Goal: Information Seeking & Learning: Learn about a topic

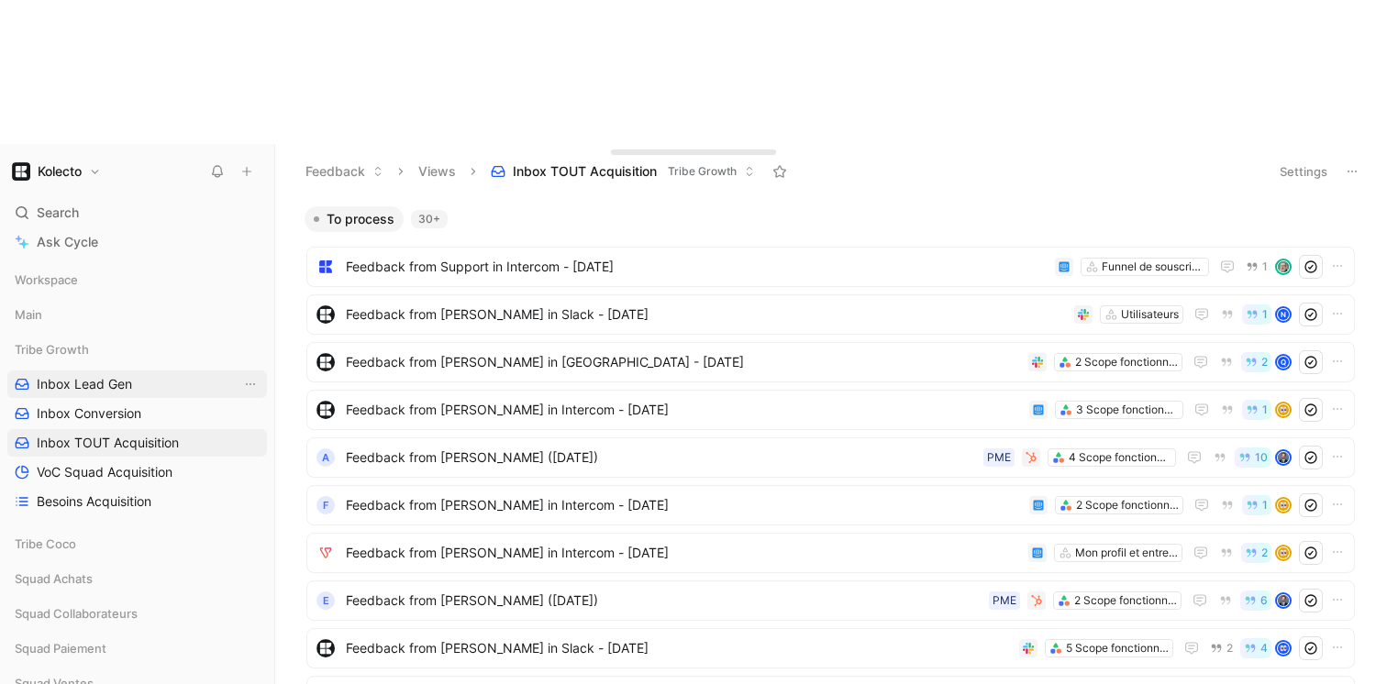
click at [143, 371] on link "Inbox Lead Gen" at bounding box center [137, 385] width 260 height 28
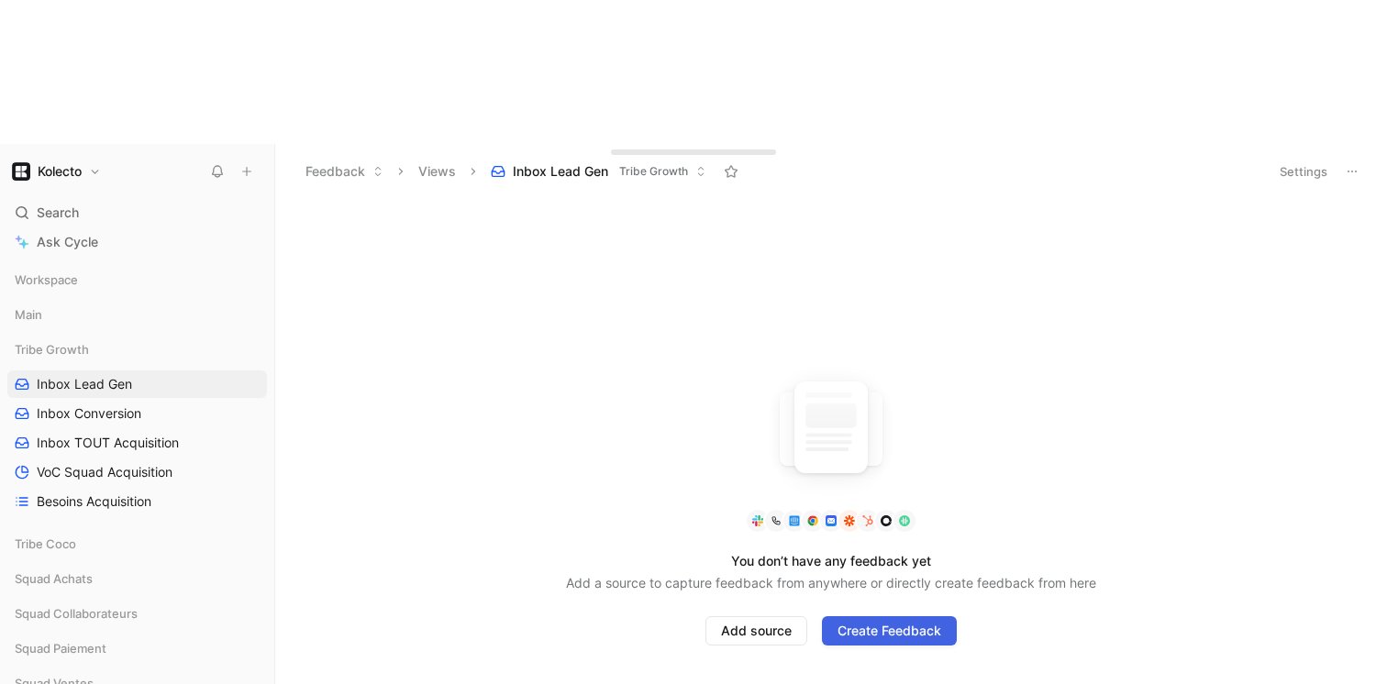
click at [848, 620] on span "Create Feedback" at bounding box center [889, 631] width 104 height 22
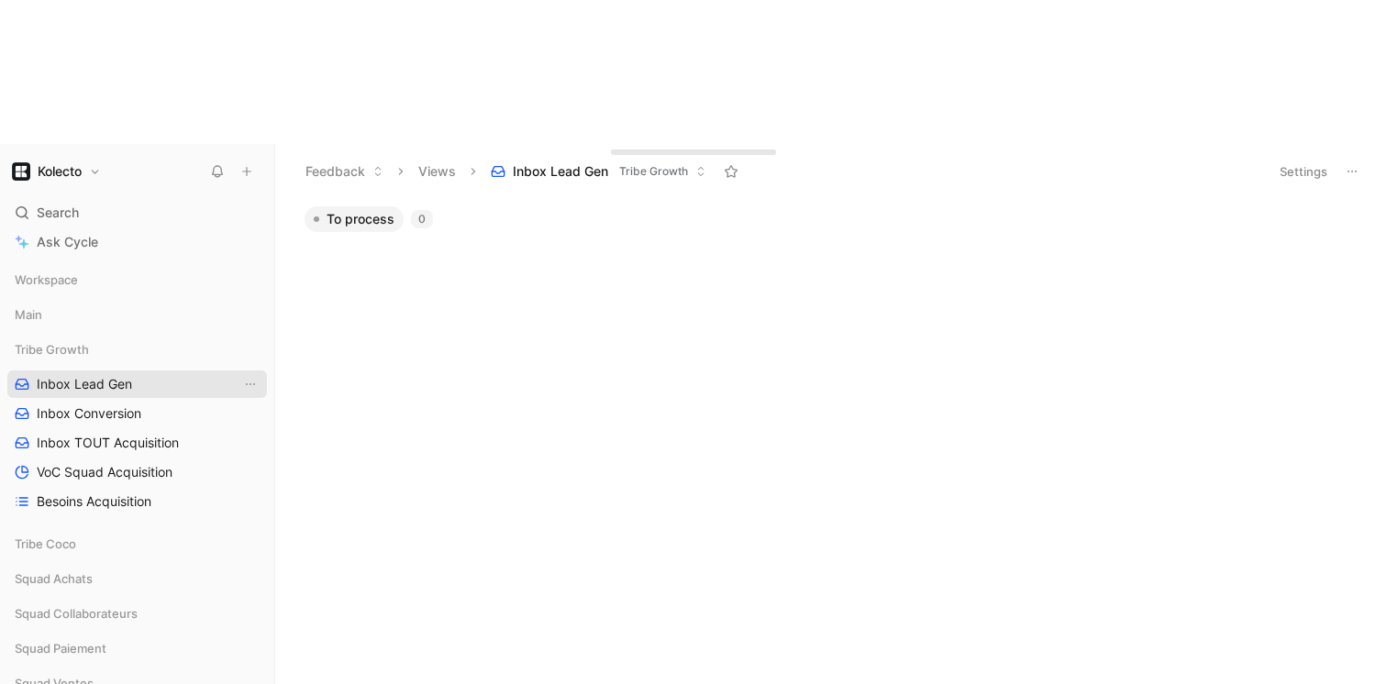
click at [72, 371] on link "Inbox Lead Gen" at bounding box center [137, 385] width 260 height 28
click at [72, 404] on span "Inbox Conversion" at bounding box center [89, 413] width 105 height 18
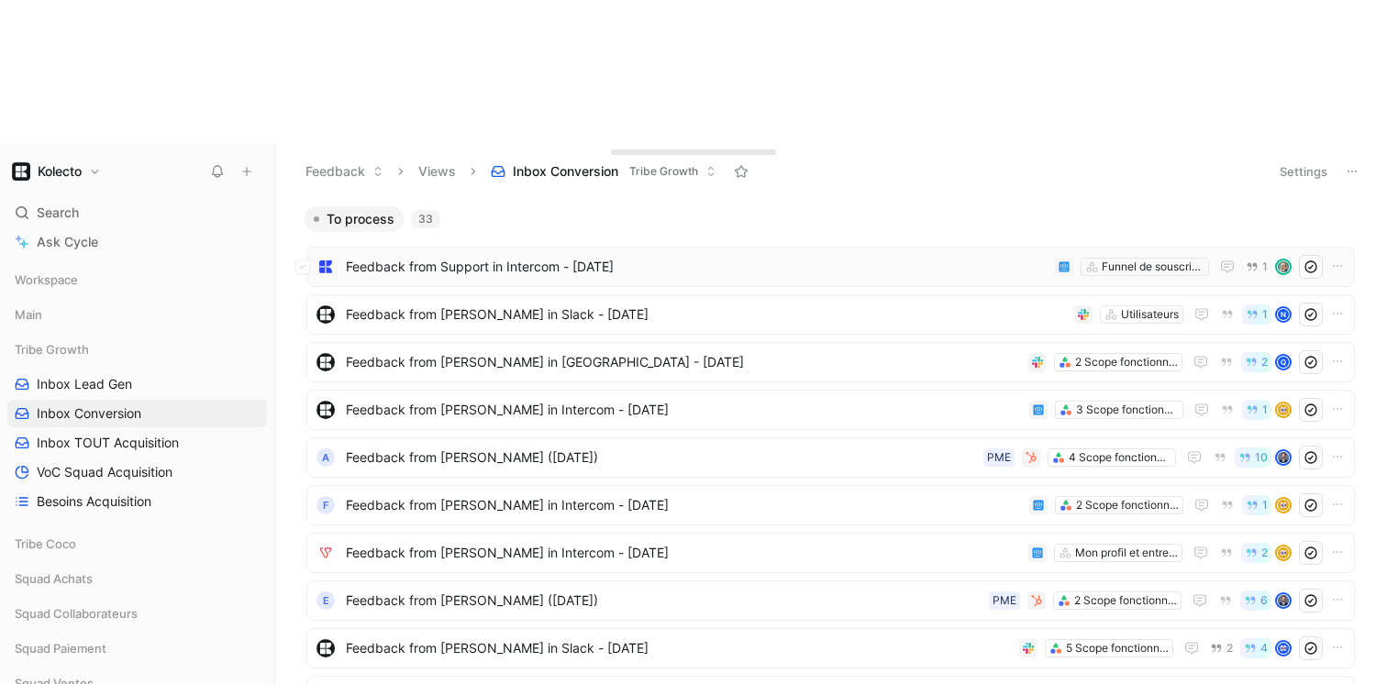
click at [466, 256] on span "Feedback from Support in Intercom - [DATE]" at bounding box center [697, 267] width 702 height 22
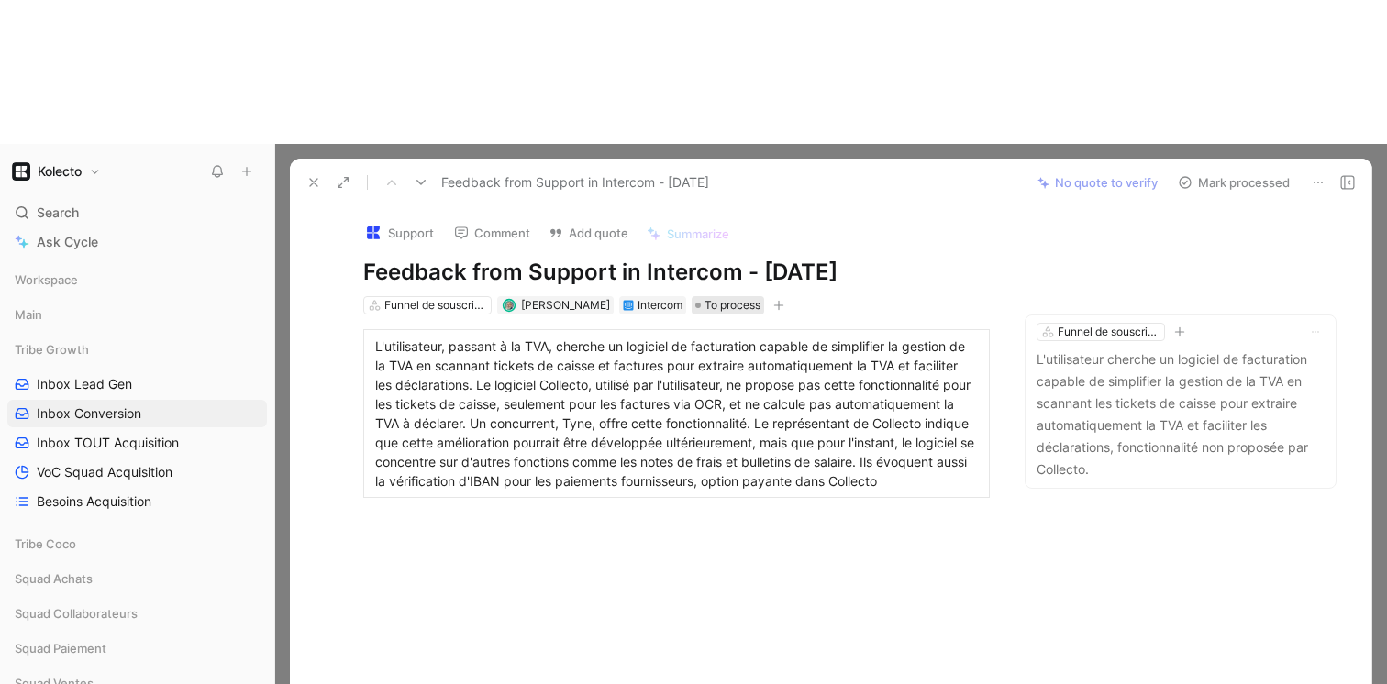
click at [704, 296] on span "To process" at bounding box center [732, 305] width 56 height 18
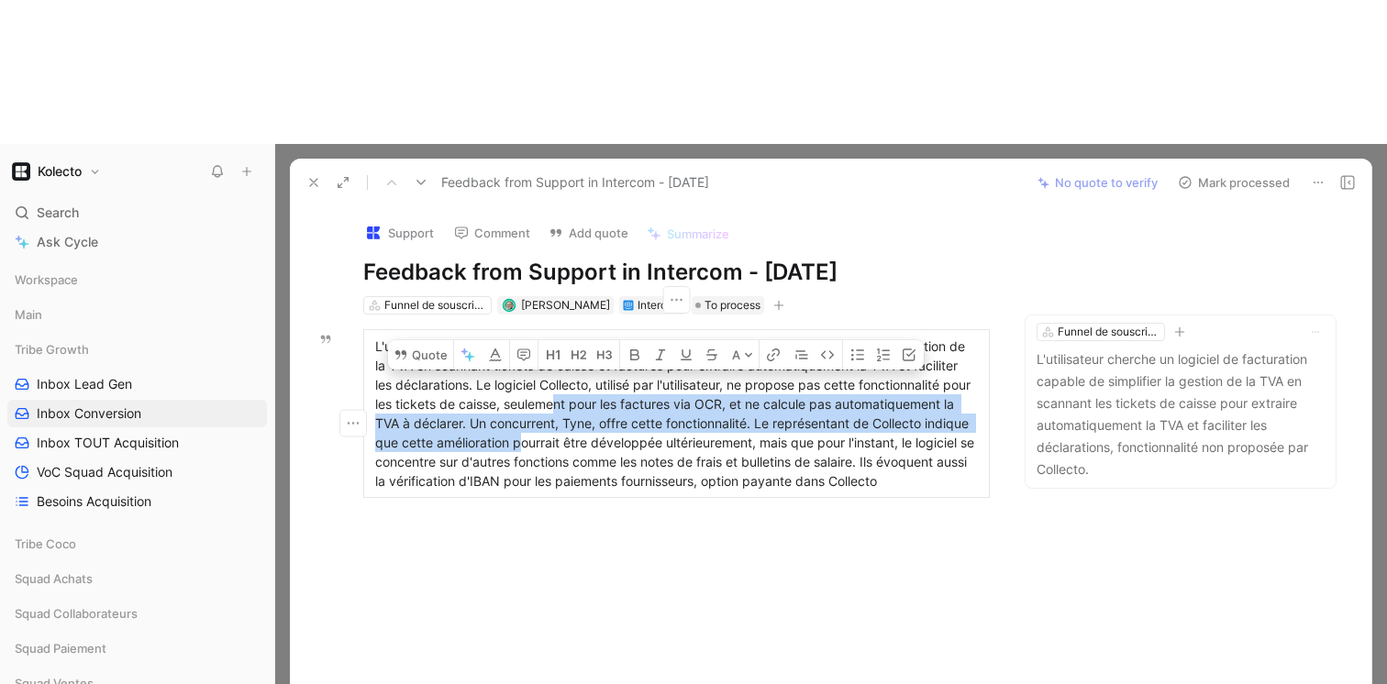
drag, startPoint x: 583, startPoint y: 261, endPoint x: 721, endPoint y: 301, distance: 143.1
click at [721, 338] on span "L'utilisateur, passant à la TVA, cherche un logiciel de facturation capable de …" at bounding box center [676, 413] width 603 height 150
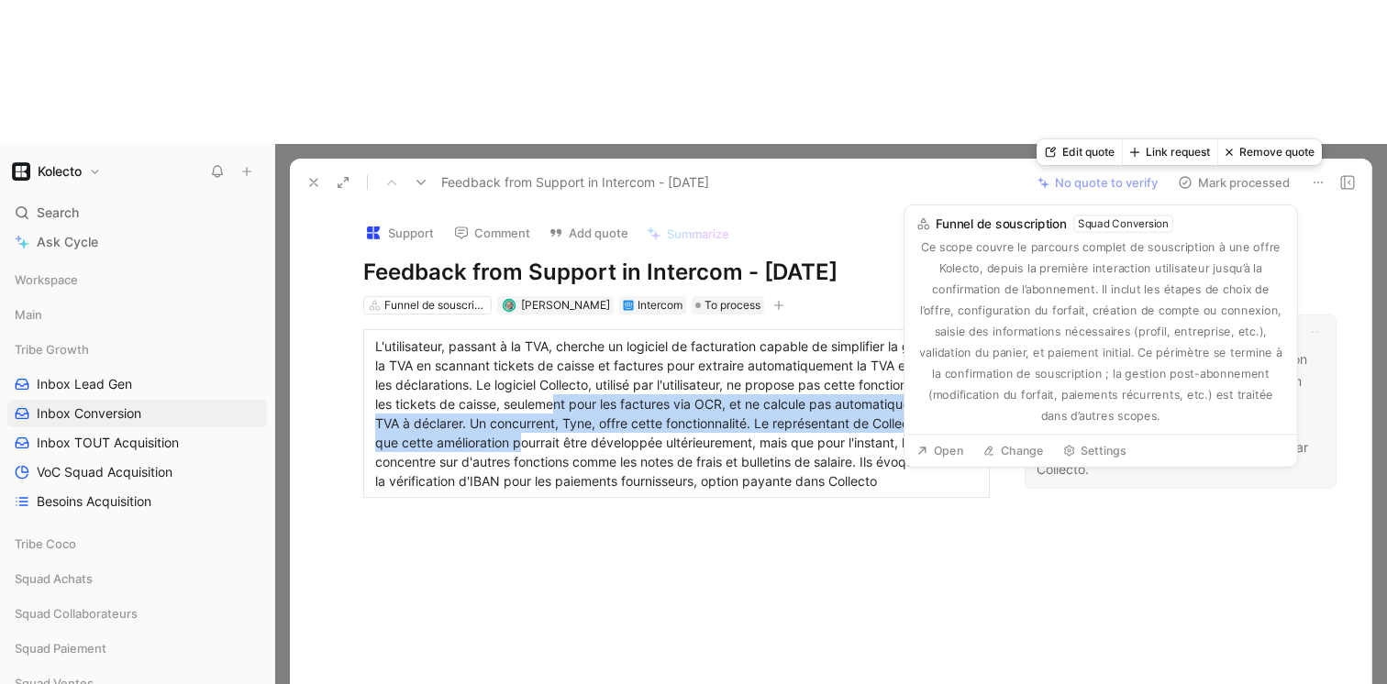
click at [1090, 323] on div "Funnel de souscription" at bounding box center [1108, 332] width 103 height 18
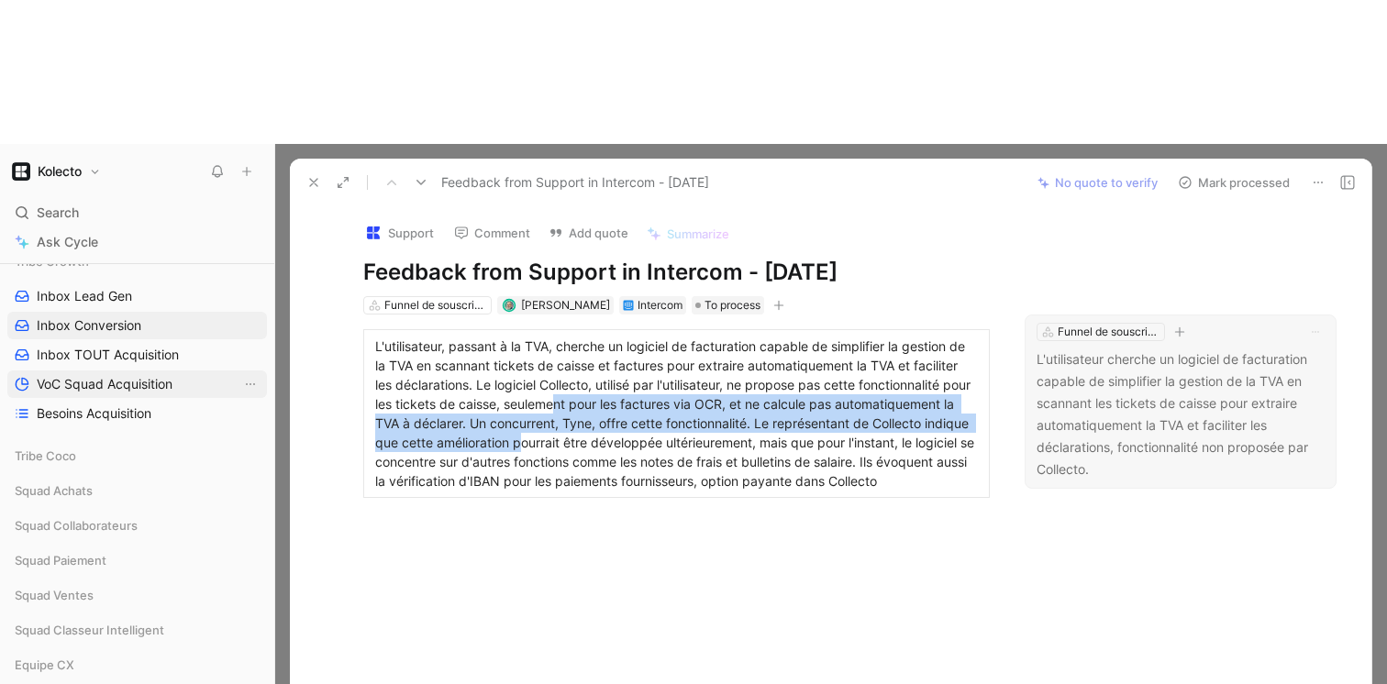
scroll to position [126, 0]
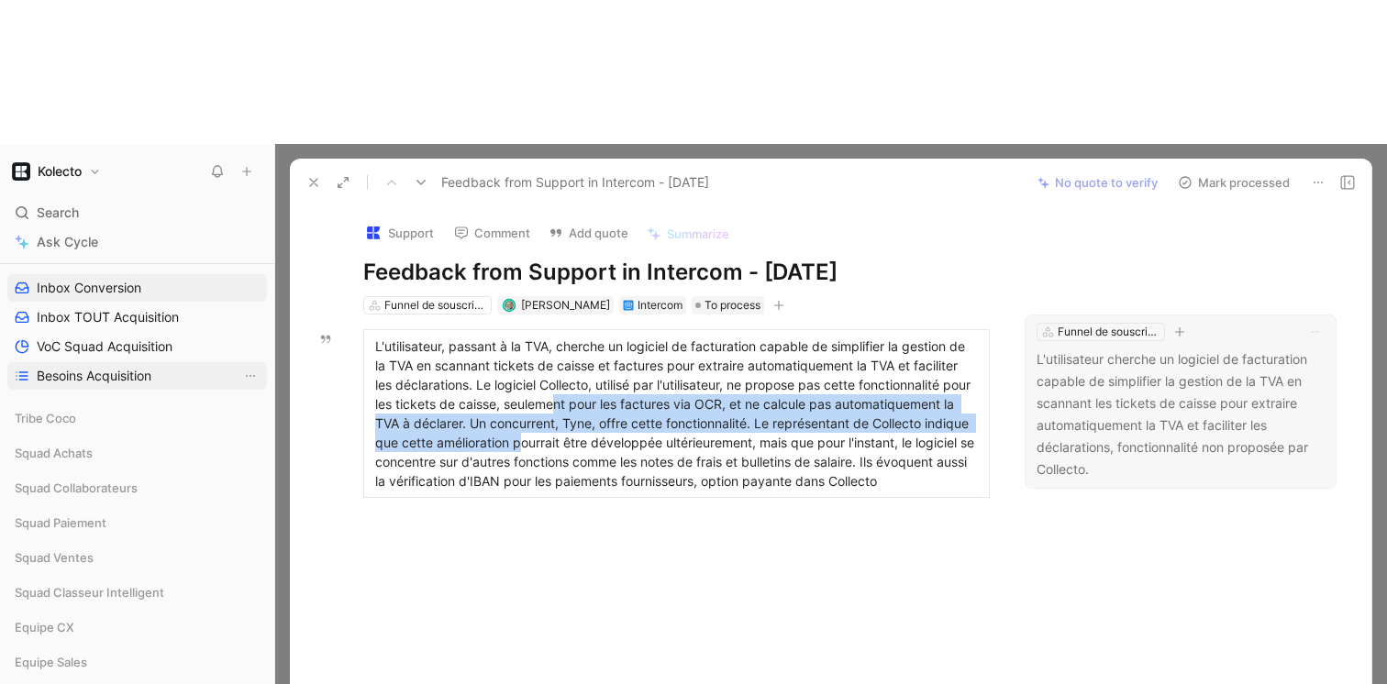
click at [77, 367] on span "Besoins Acquisition" at bounding box center [94, 376] width 115 height 18
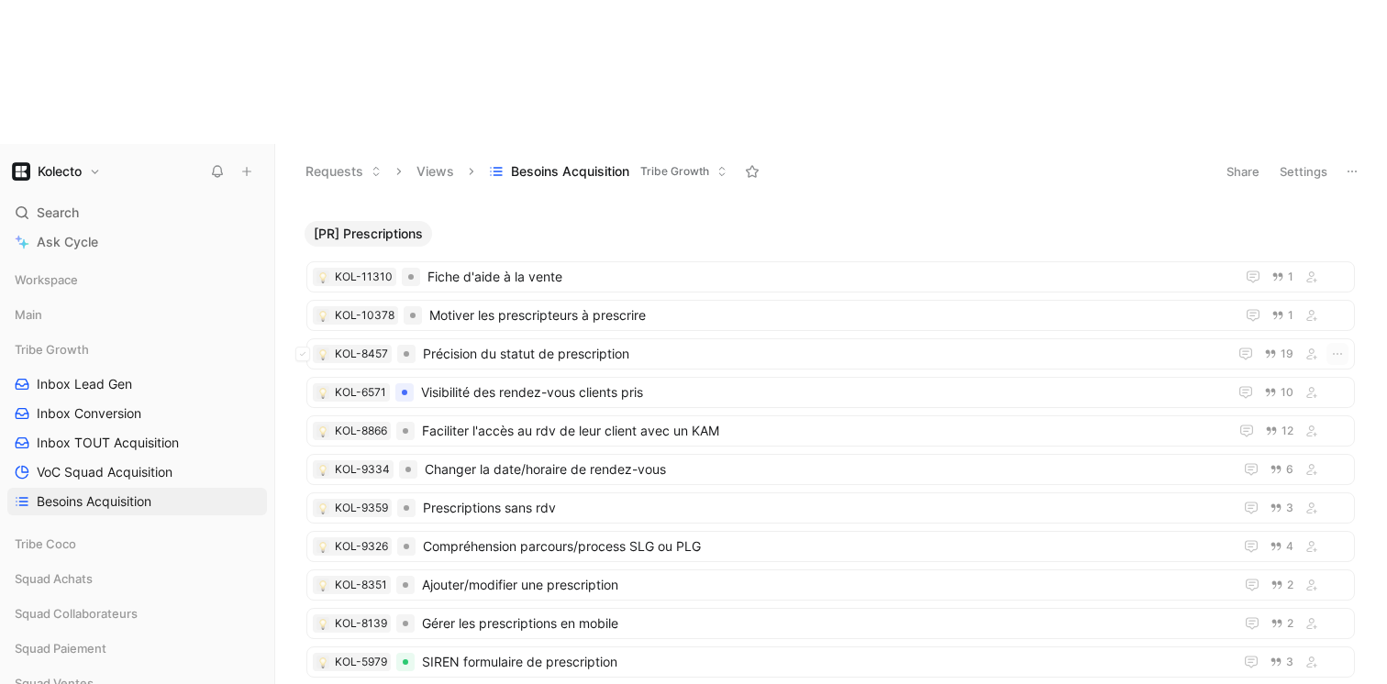
scroll to position [1860, 0]
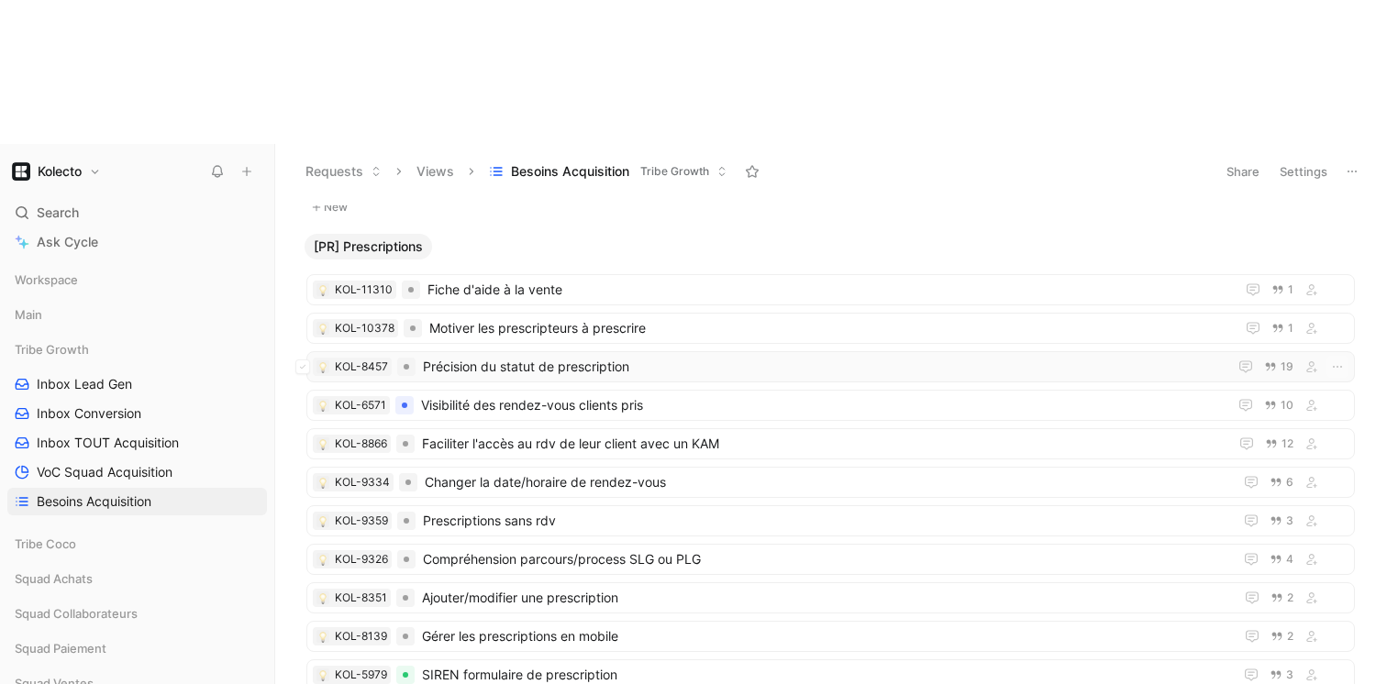
click at [521, 356] on span "Précision du statut de prescription" at bounding box center [821, 367] width 797 height 22
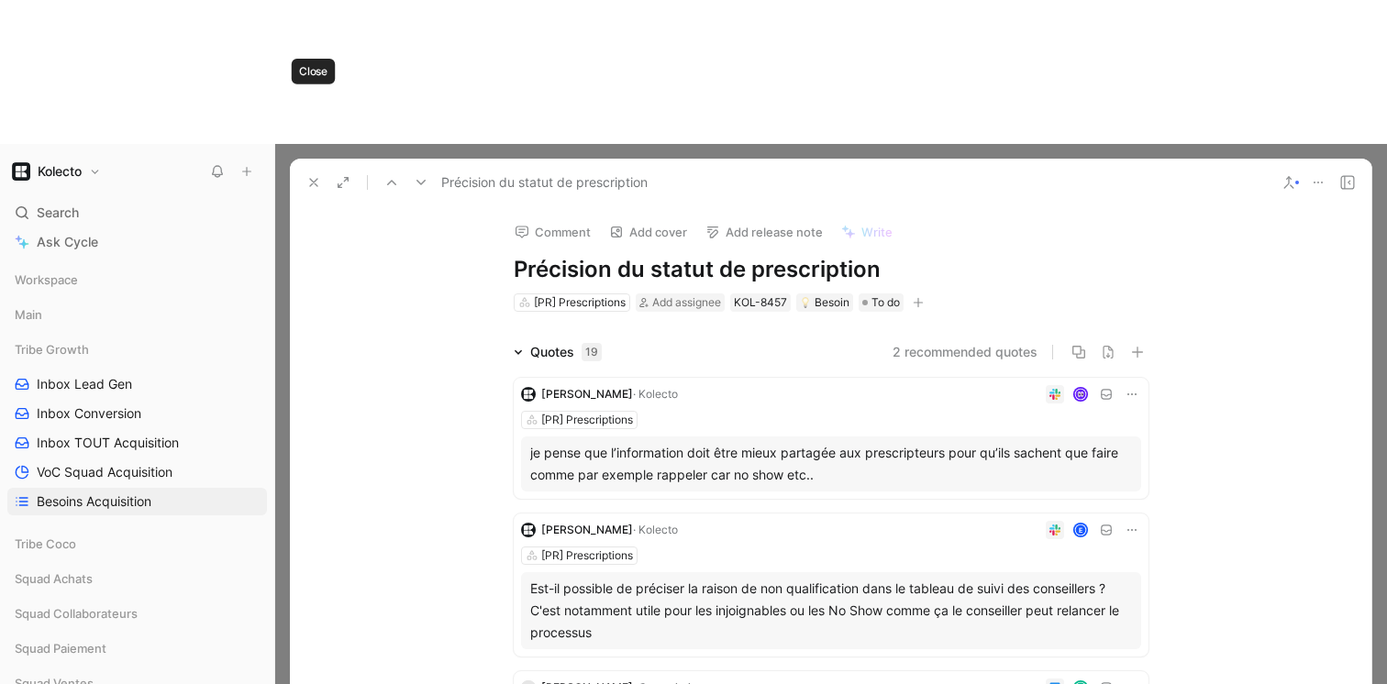
click at [310, 179] on use at bounding box center [313, 182] width 7 height 7
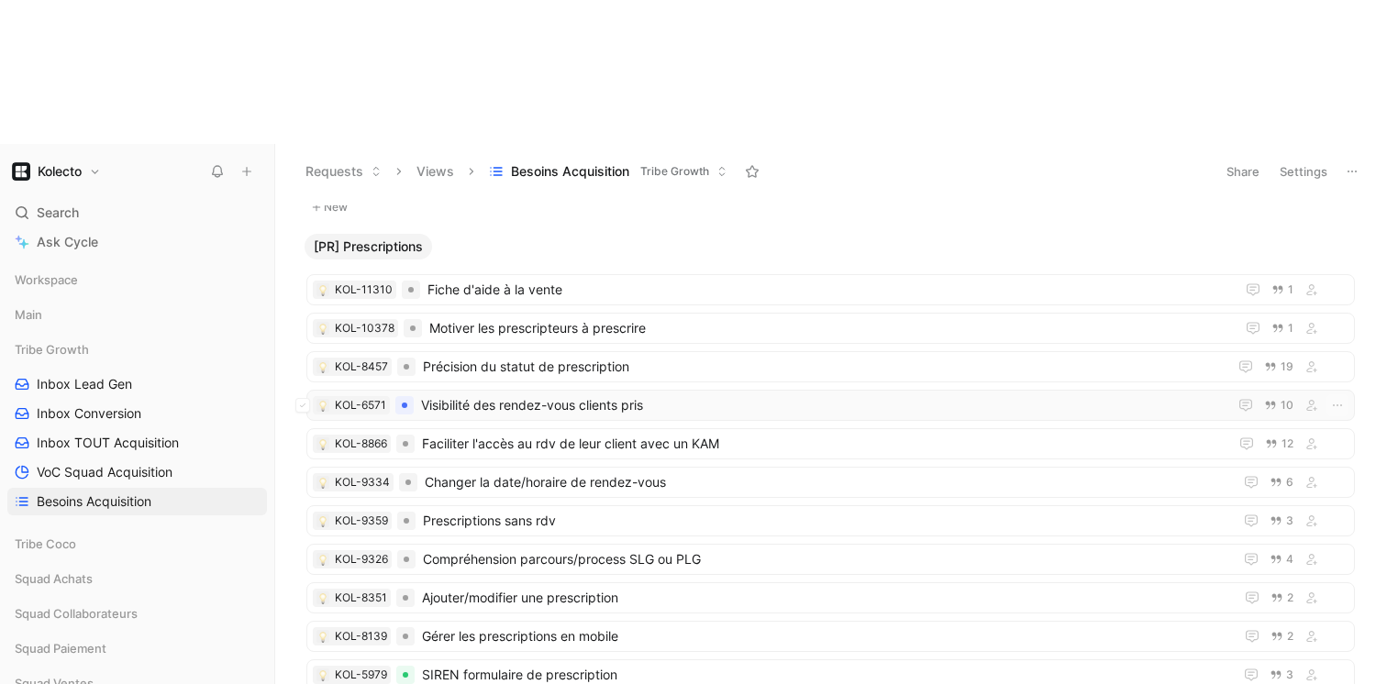
click at [517, 394] on span "Visibilité des rendez-vous clients pris" at bounding box center [820, 405] width 799 height 22
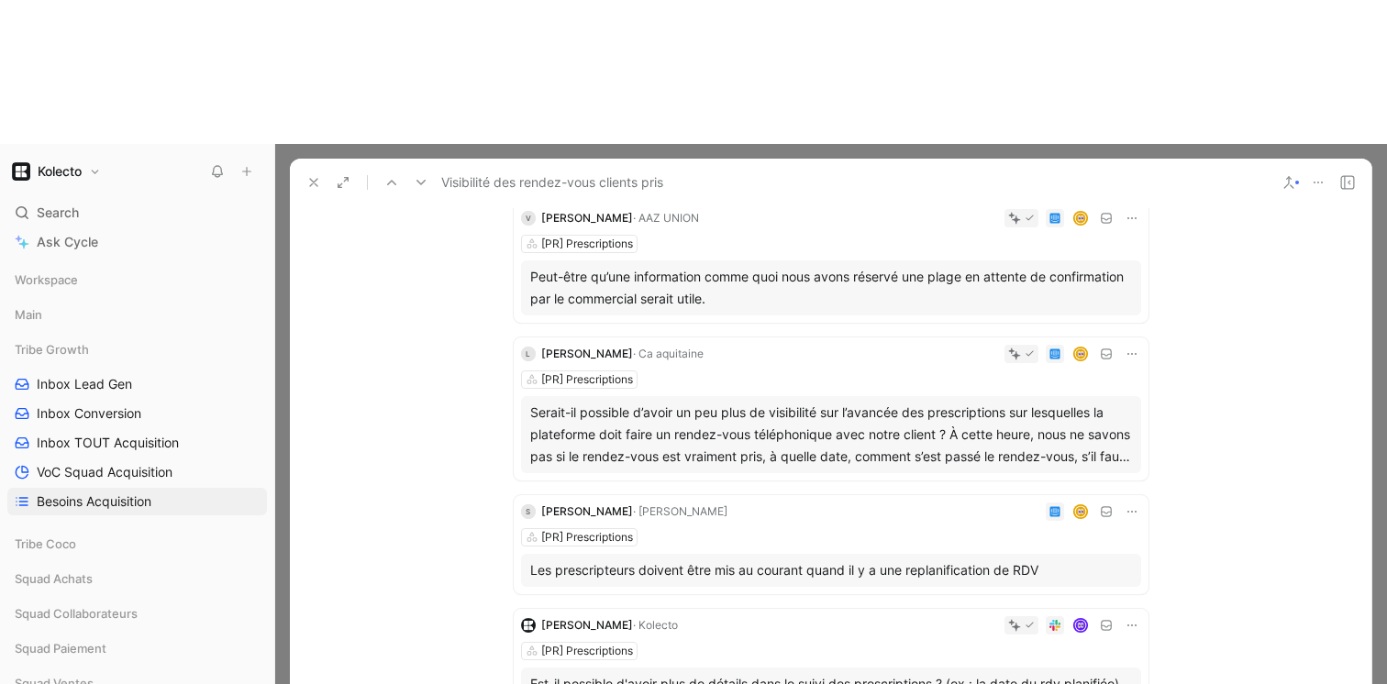
scroll to position [408, 0]
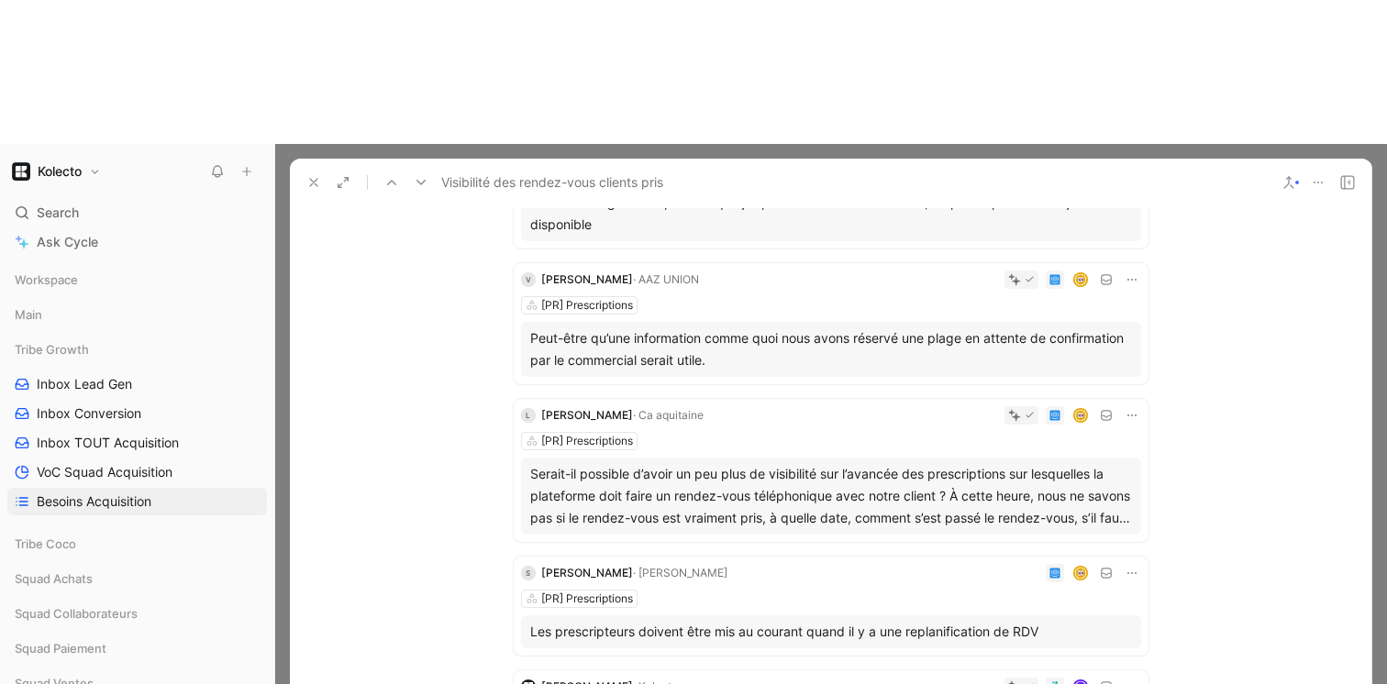
click at [303, 170] on button at bounding box center [314, 183] width 26 height 26
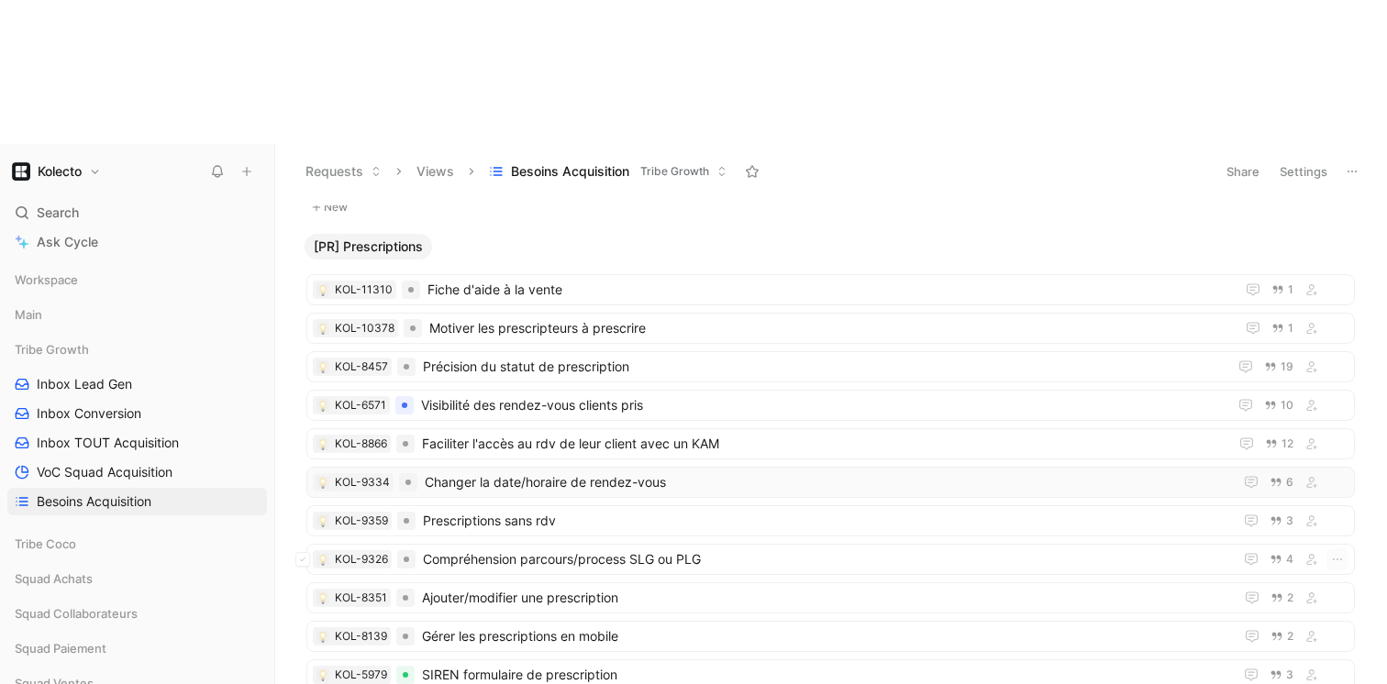
scroll to position [1965, 0]
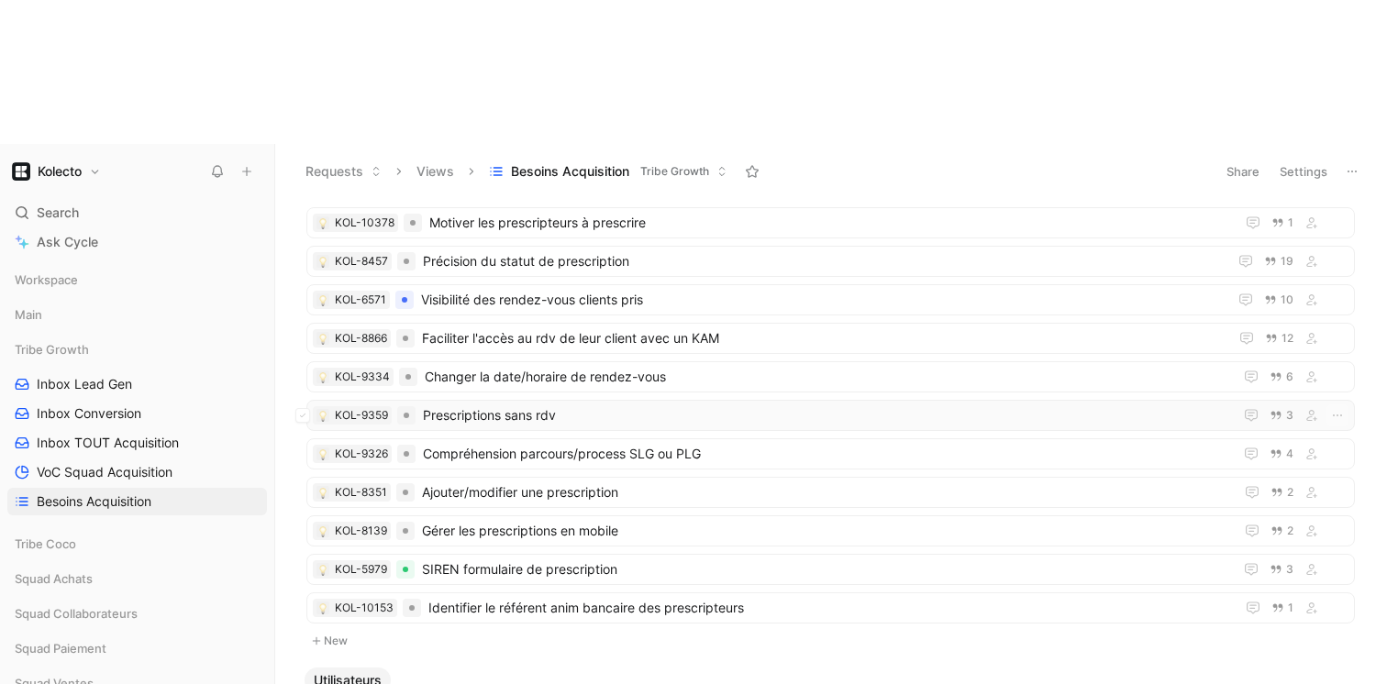
click at [544, 404] on span "Prescriptions sans rdv" at bounding box center [824, 415] width 802 height 22
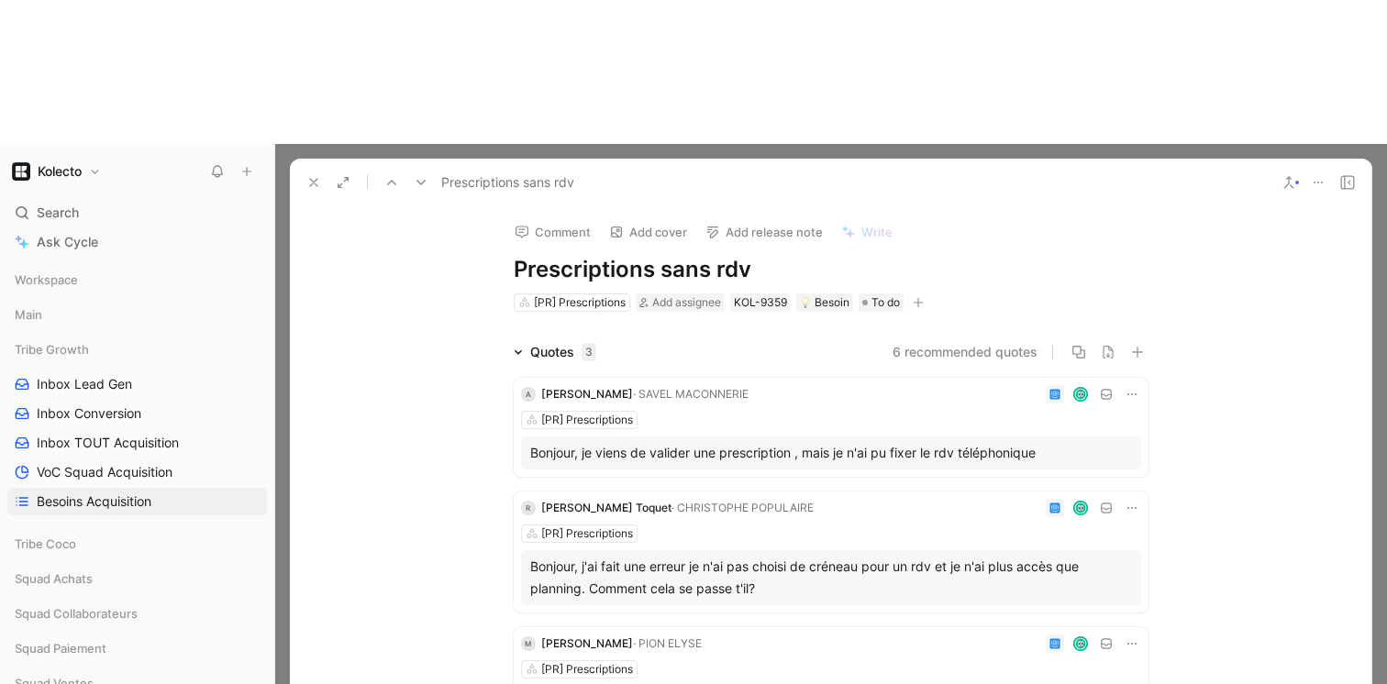
click at [307, 175] on icon at bounding box center [313, 182] width 15 height 15
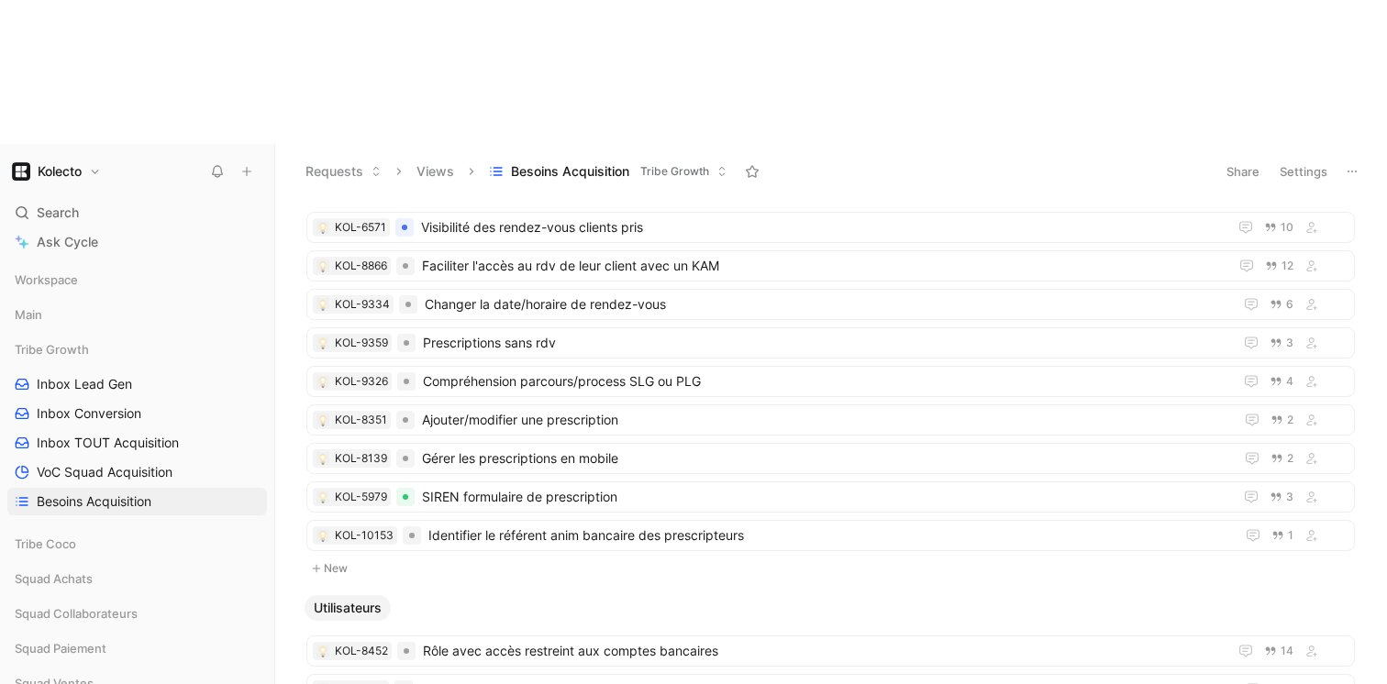
scroll to position [2085, 0]
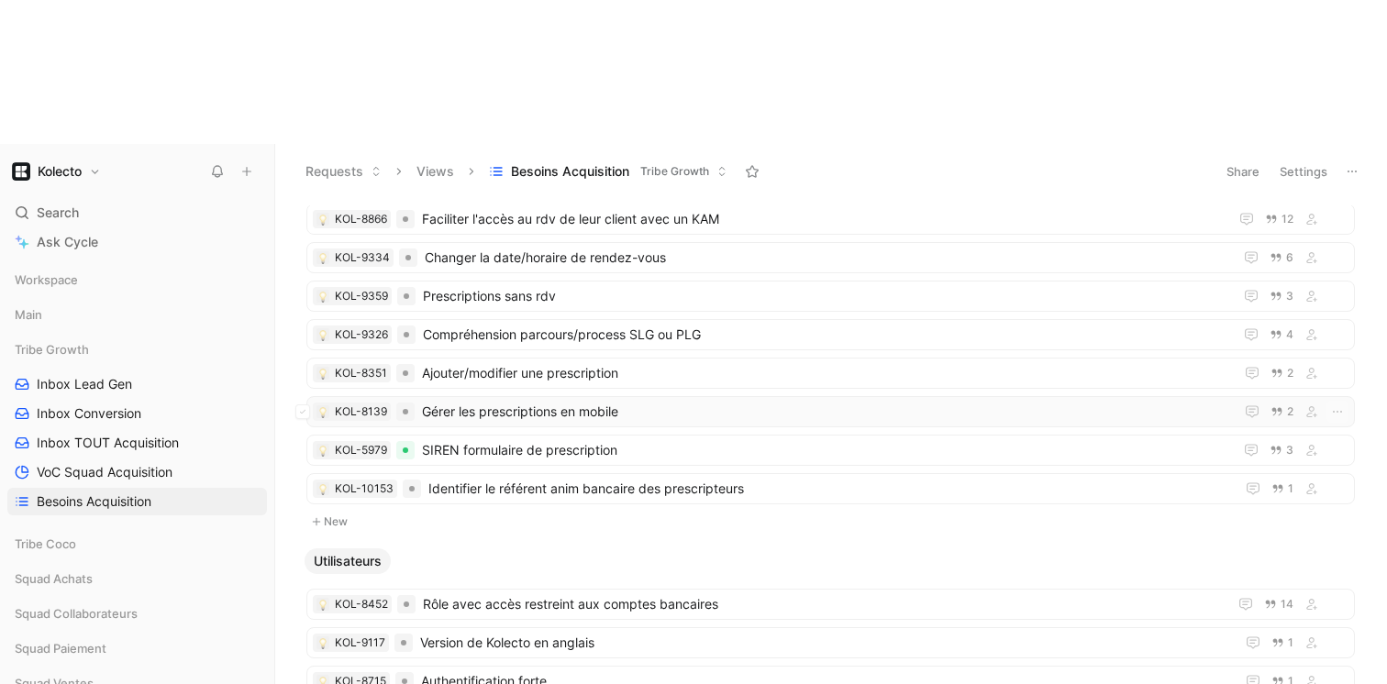
click at [443, 401] on span "Gérer les prescriptions en mobile" at bounding box center [824, 412] width 804 height 22
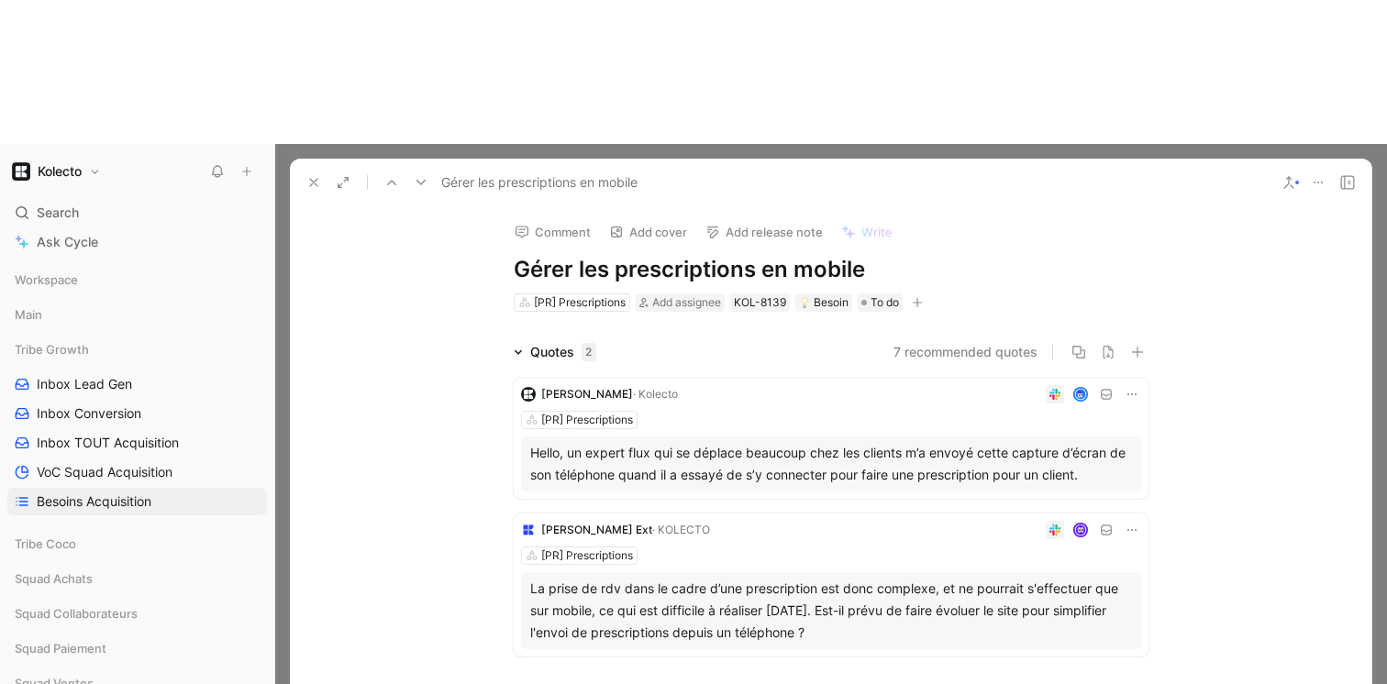
click at [791, 578] on div "La prise de rdv dans le cadre d’une prescription est donc complexe, et ne pourr…" at bounding box center [831, 611] width 602 height 66
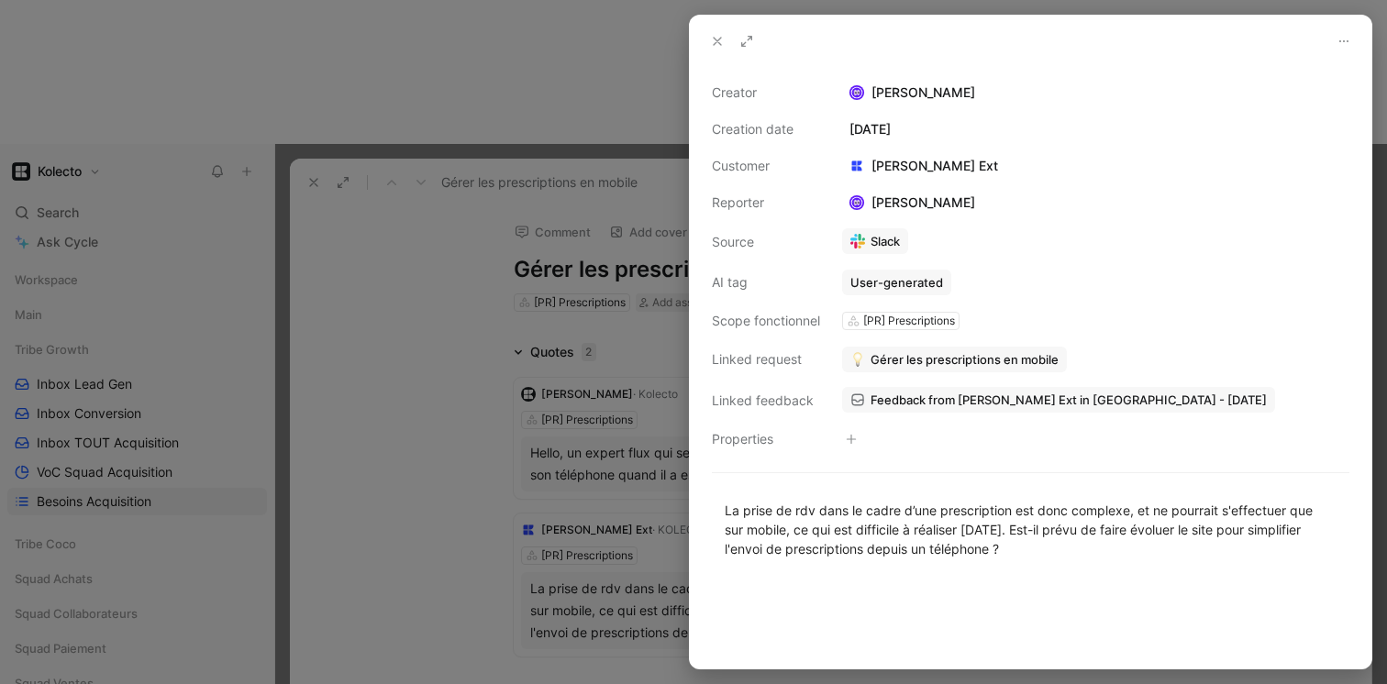
click at [469, 416] on div at bounding box center [693, 342] width 1387 height 684
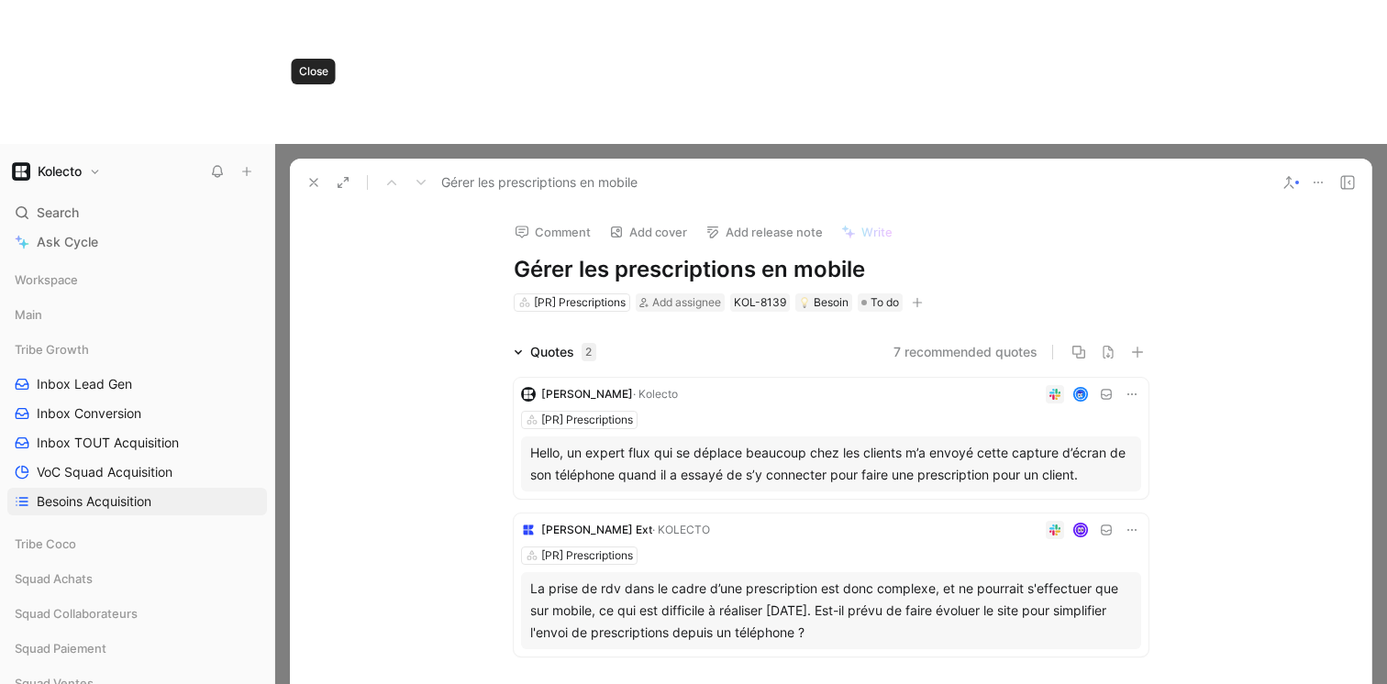
click at [304, 170] on button at bounding box center [314, 183] width 26 height 26
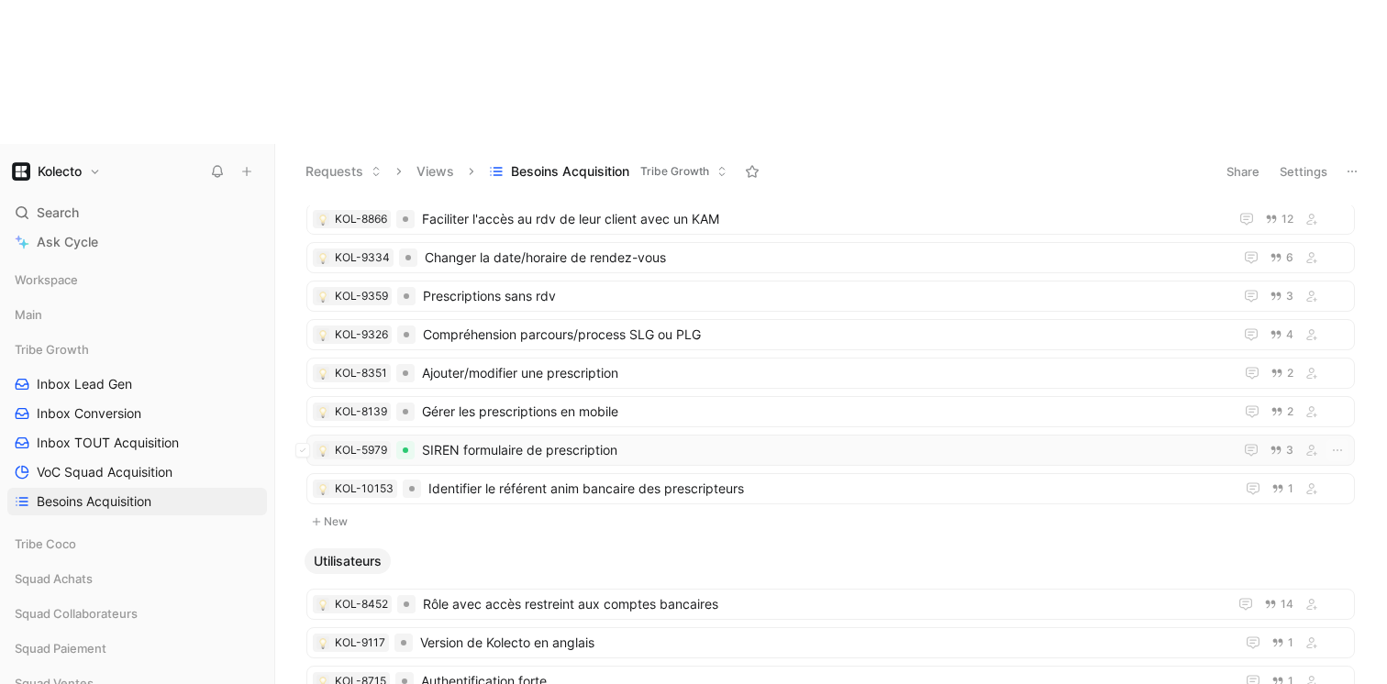
click at [470, 439] on span "SIREN formulaire de prescription" at bounding box center [823, 450] width 803 height 22
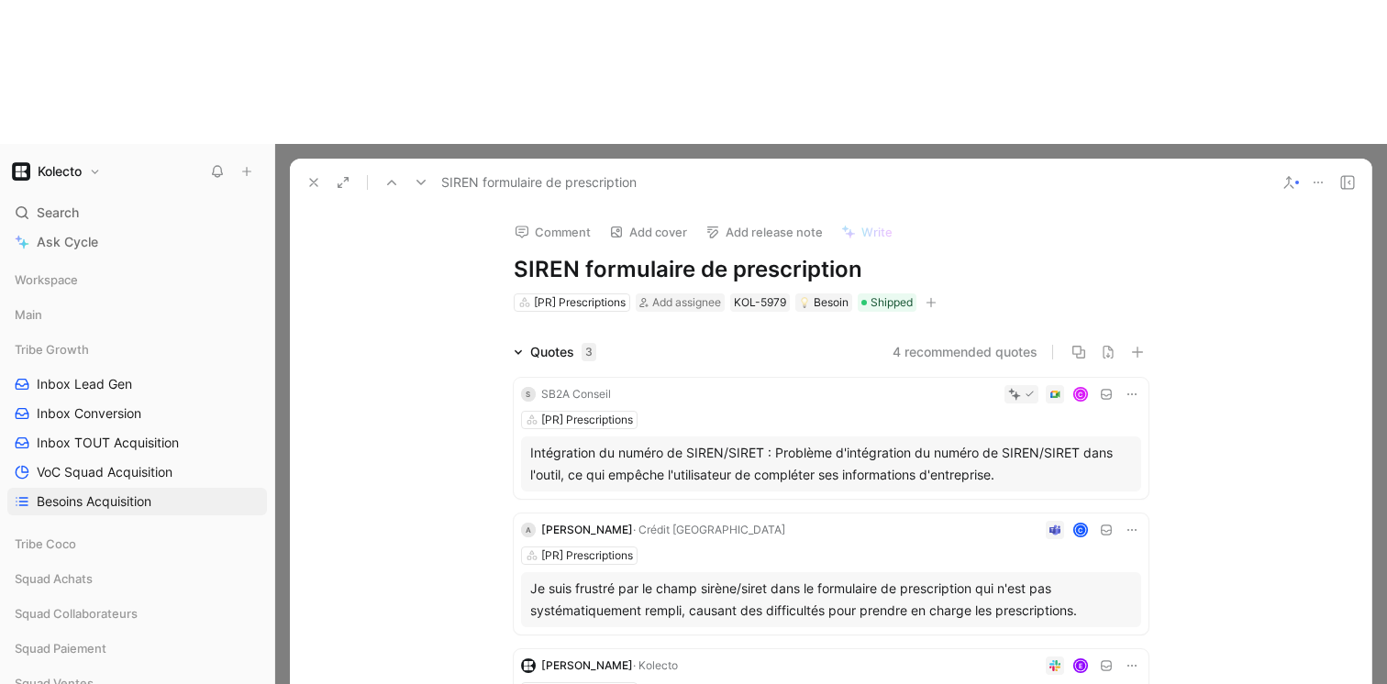
click at [314, 175] on icon at bounding box center [313, 182] width 15 height 15
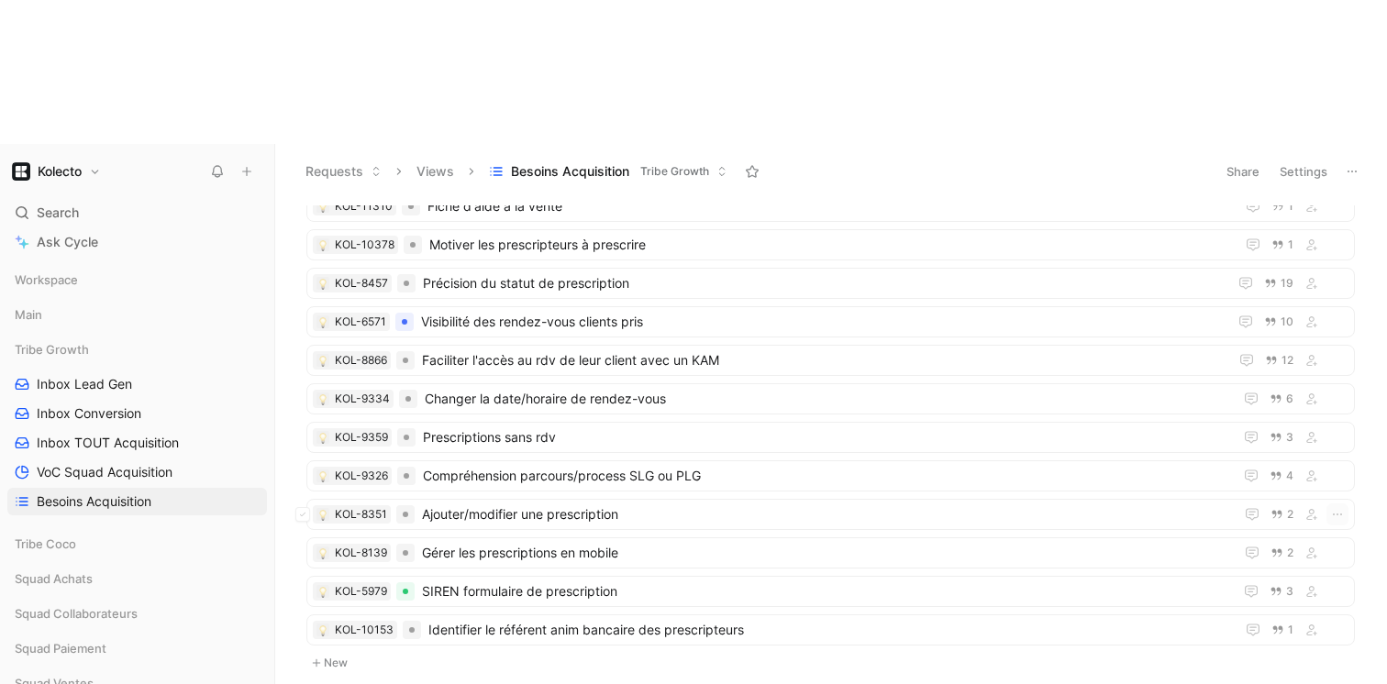
scroll to position [1855, 0]
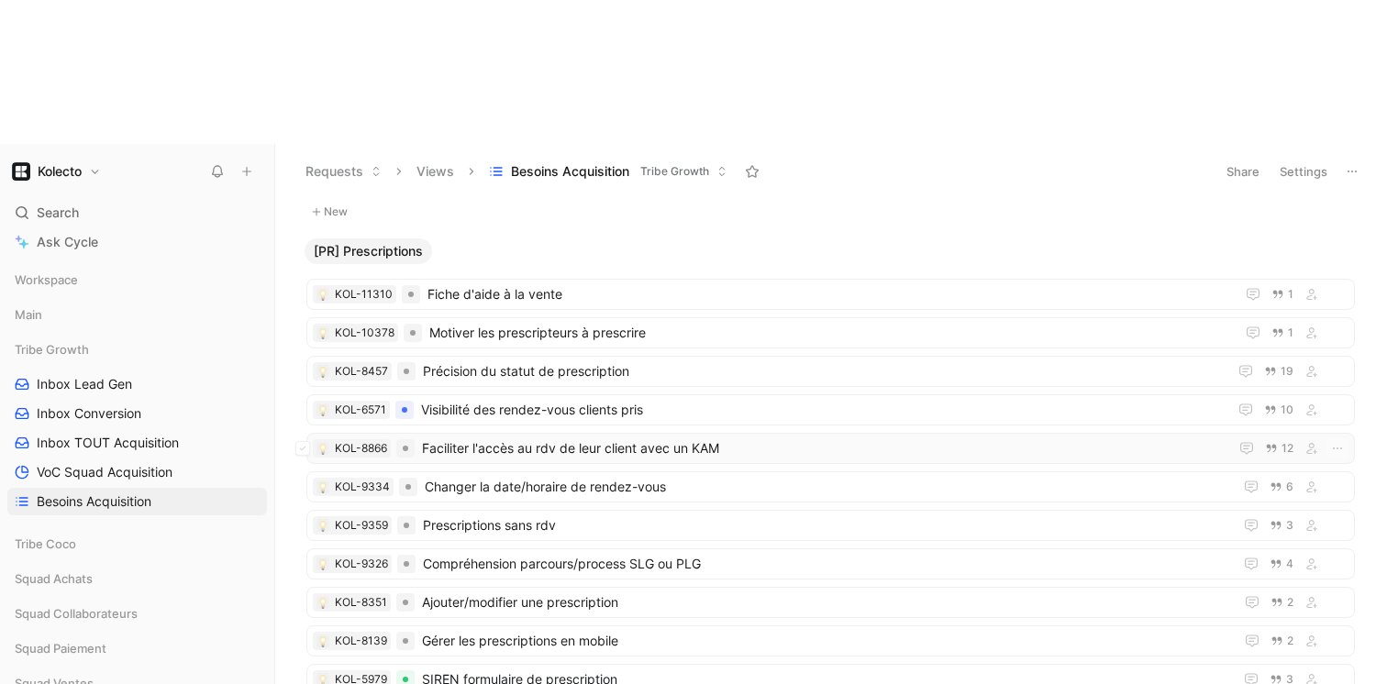
click at [477, 437] on span "Faciliter l'accès au rdv de leur client avec un KAM" at bounding box center [821, 448] width 799 height 22
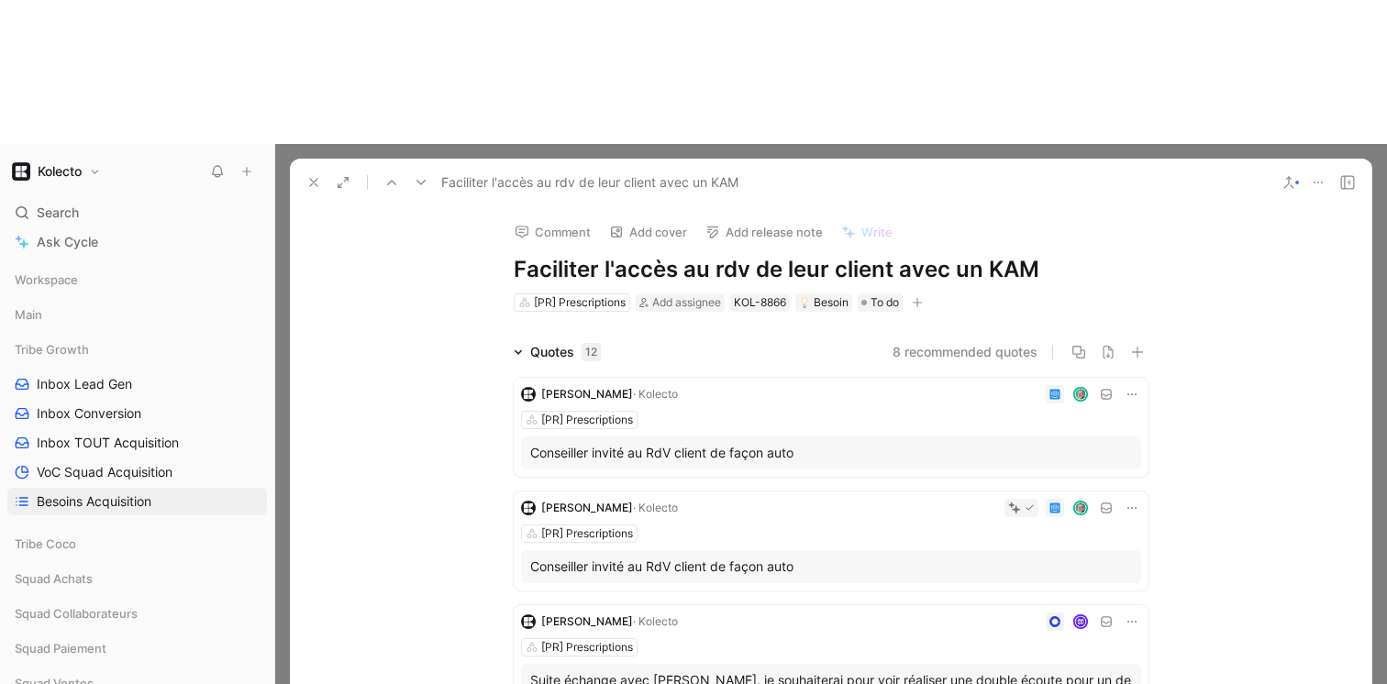
click at [301, 170] on button at bounding box center [314, 183] width 26 height 26
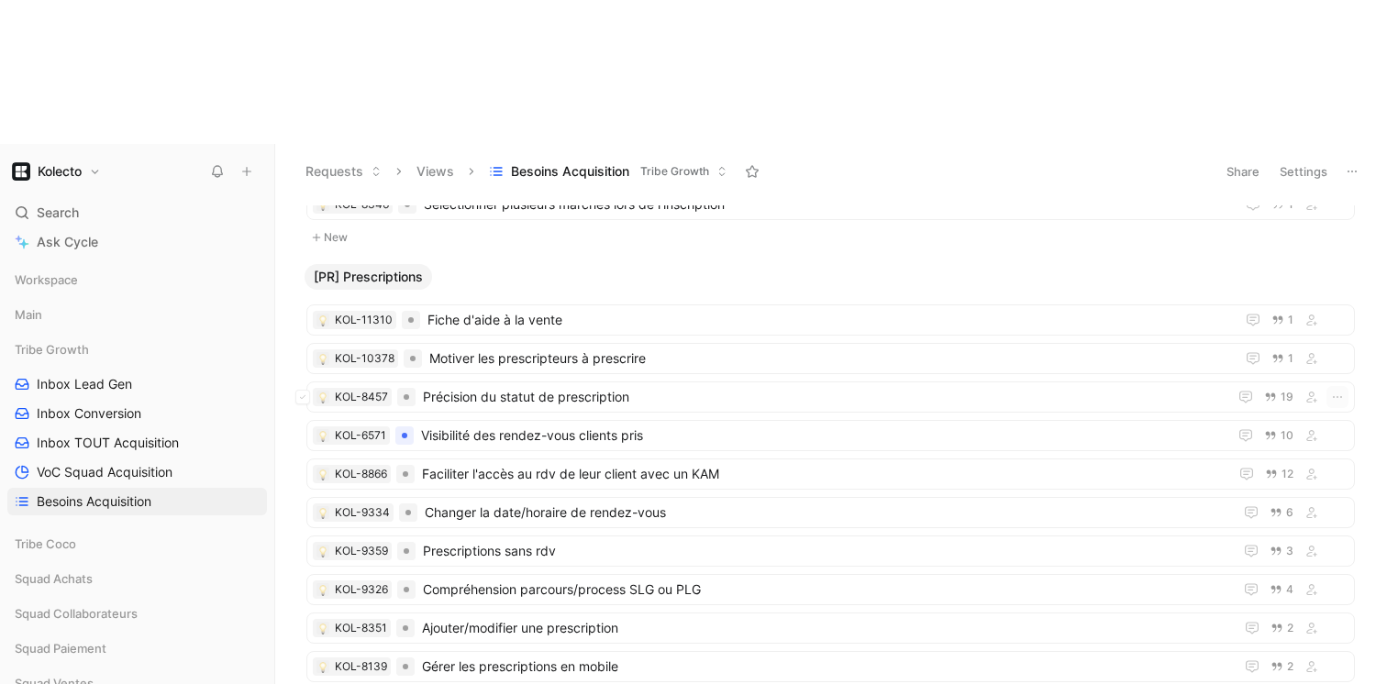
scroll to position [1829, 0]
click at [462, 387] on span "Précision du statut de prescription" at bounding box center [821, 398] width 797 height 22
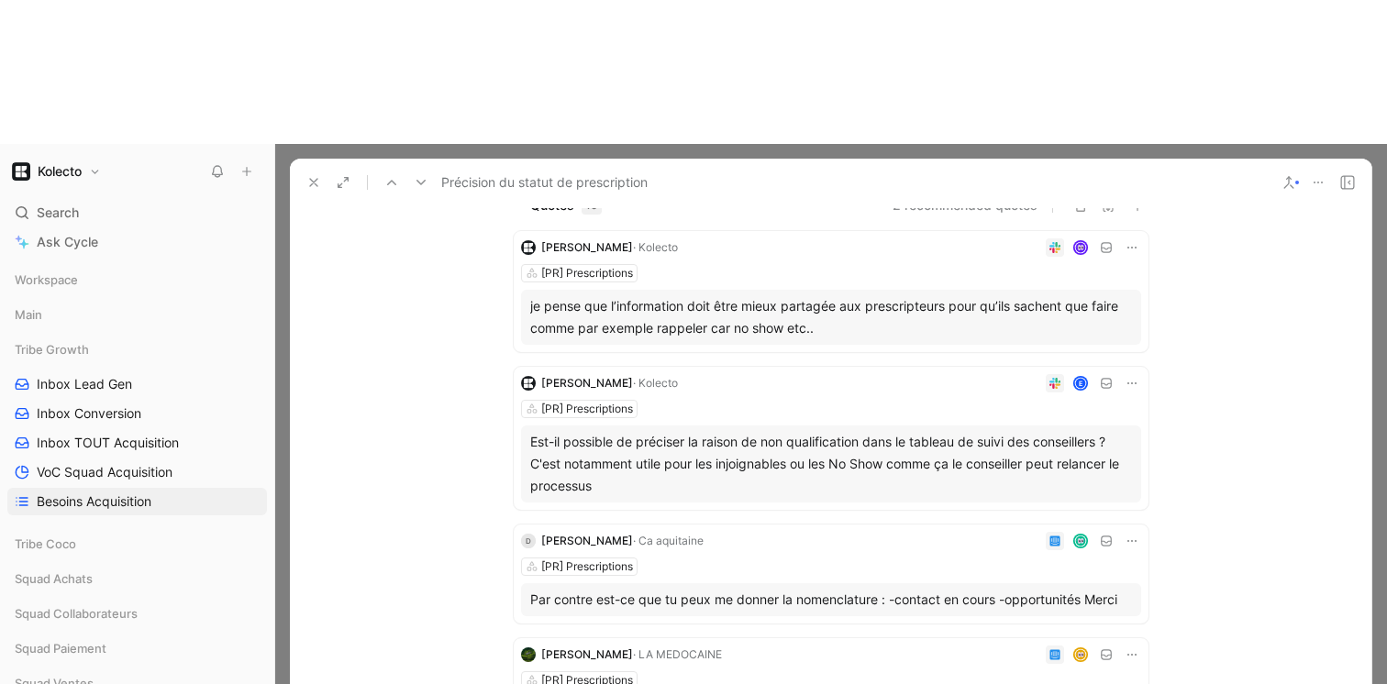
scroll to position [159, 0]
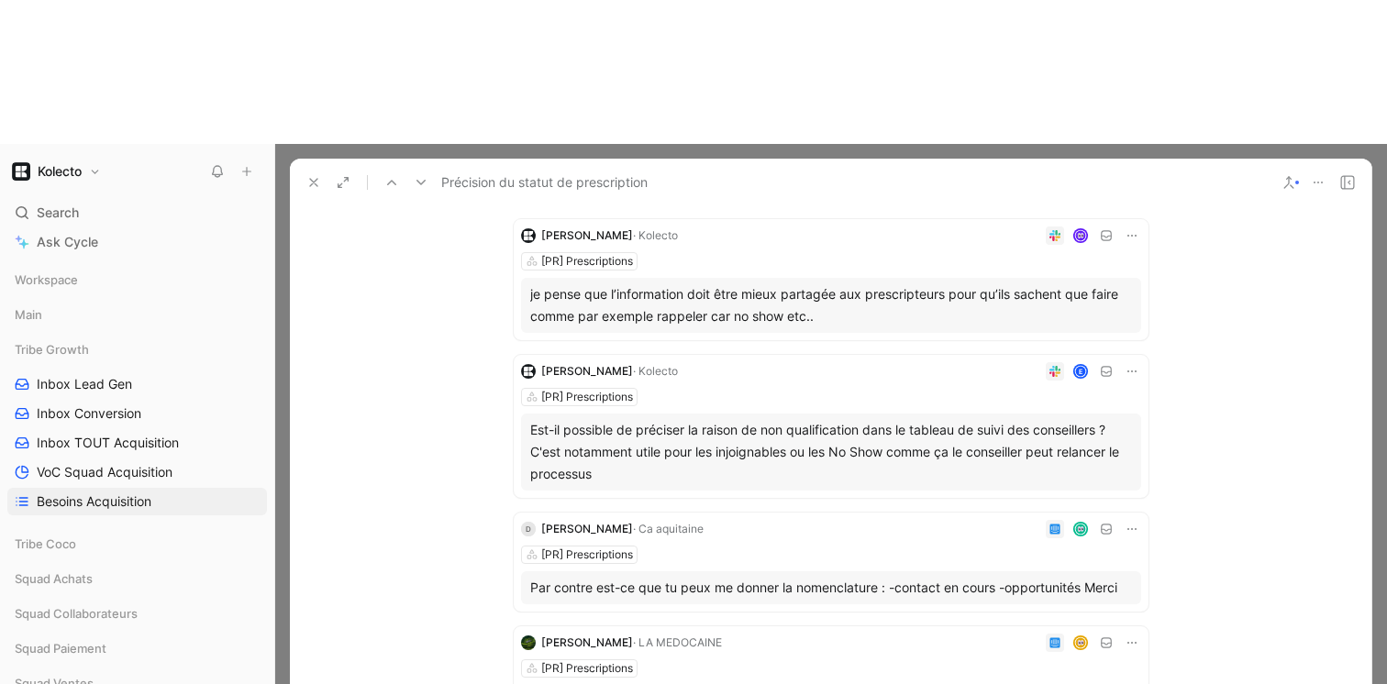
click at [580, 419] on div "Est-il possible de préciser la raison de non qualification dans le tableau de s…" at bounding box center [831, 452] width 602 height 66
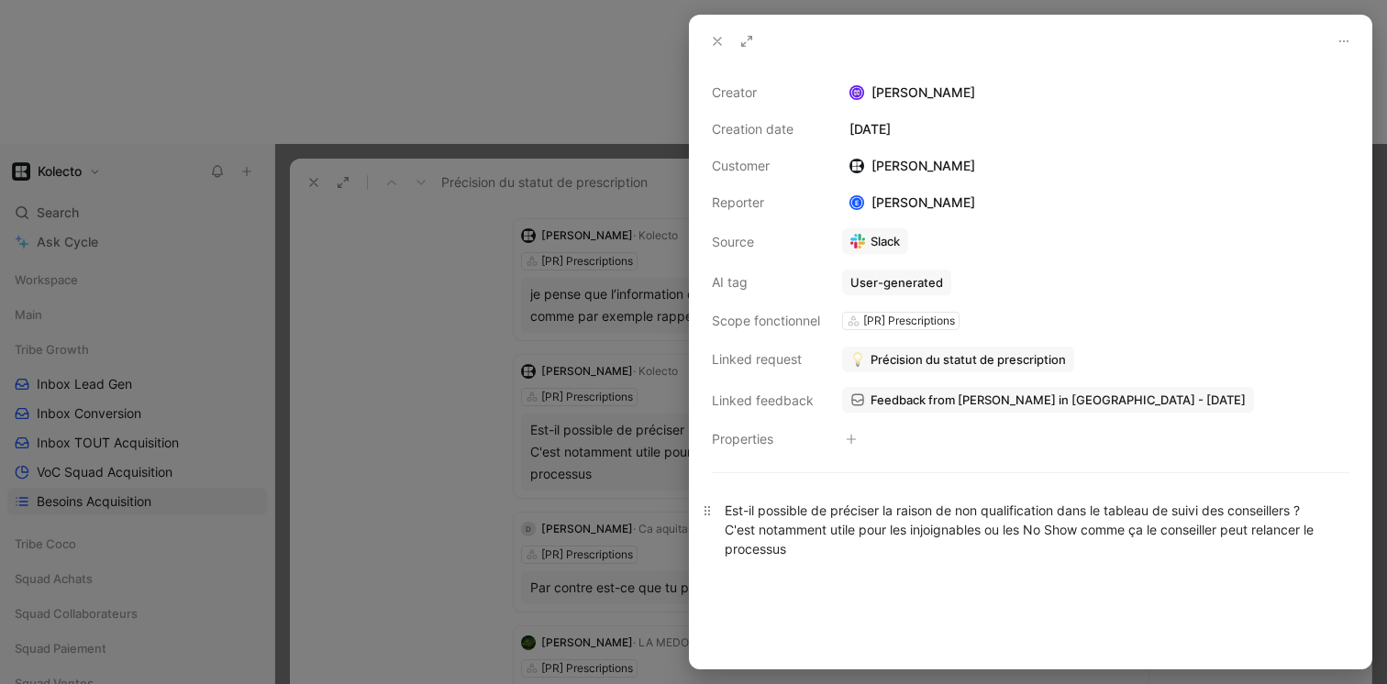
drag, startPoint x: 725, startPoint y: 513, endPoint x: 1314, endPoint y: 509, distance: 589.7
click at [1314, 509] on div "Est-il possible de préciser la raison de non qualification dans le tableau de s…" at bounding box center [1031, 530] width 612 height 58
copy div "Est-il possible de préciser la raison de non qualification dans le tableau de s…"
click at [712, 41] on icon at bounding box center [717, 41] width 15 height 15
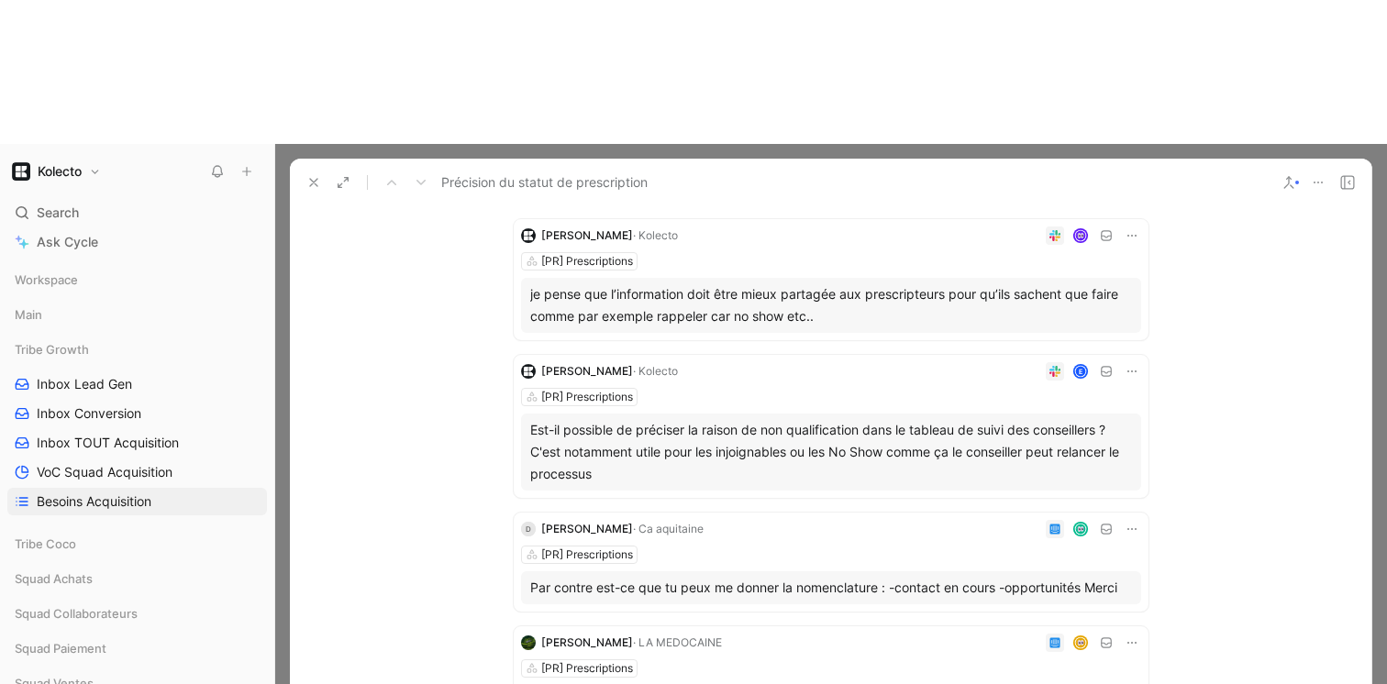
click at [312, 179] on use at bounding box center [313, 182] width 7 height 7
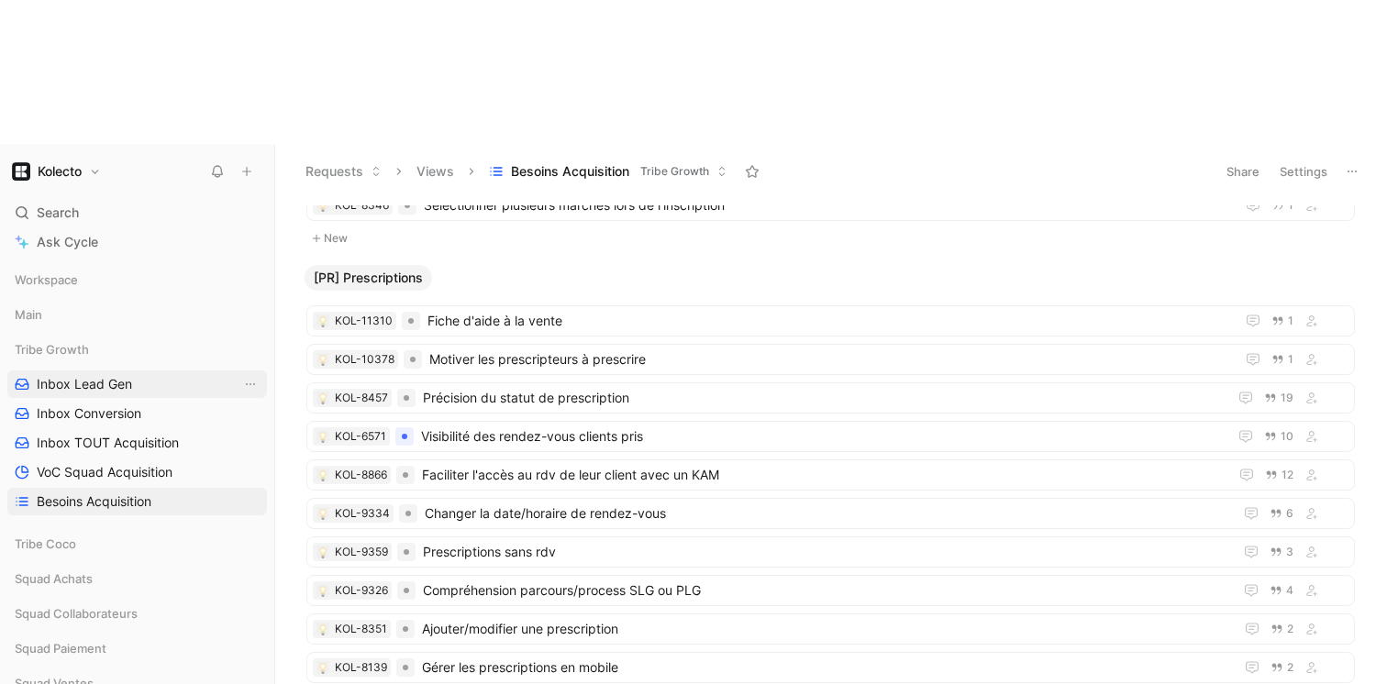
click at [91, 375] on span "Inbox Lead Gen" at bounding box center [84, 384] width 95 height 18
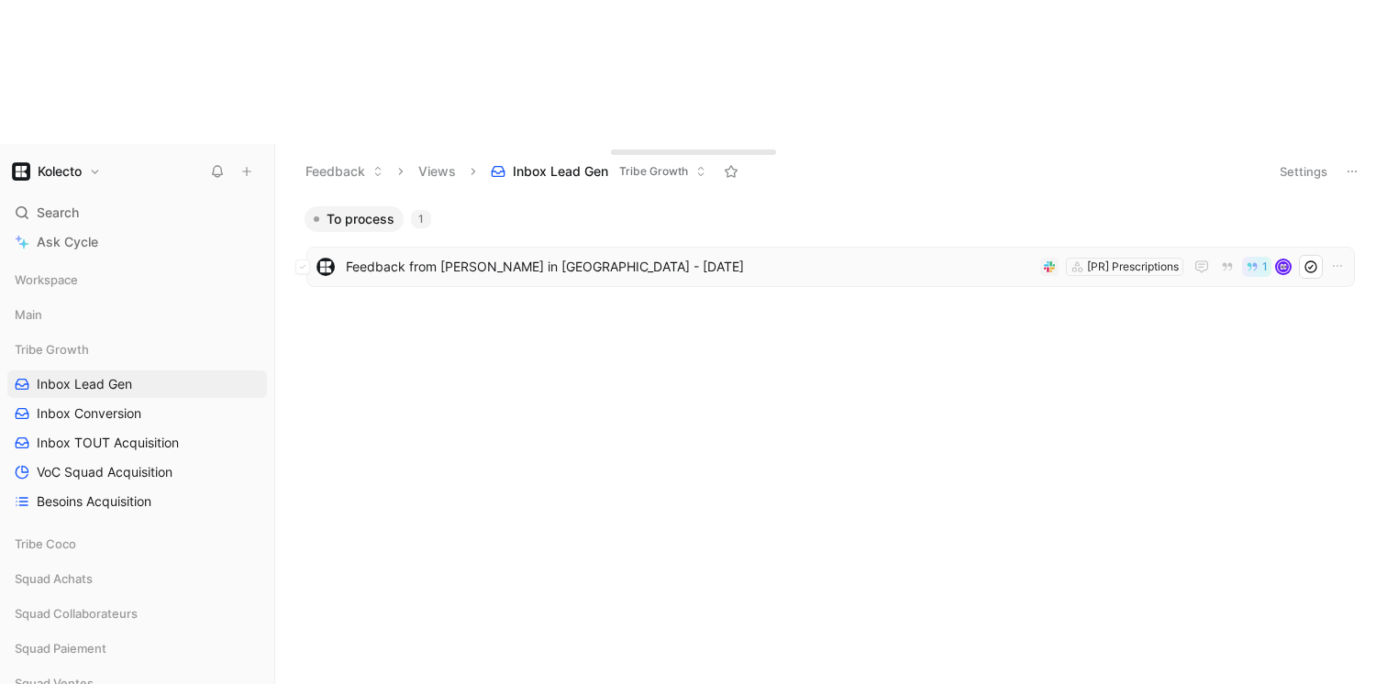
click at [770, 256] on span "Feedback from [PERSON_NAME] in [GEOGRAPHIC_DATA] - [DATE]" at bounding box center [689, 267] width 687 height 22
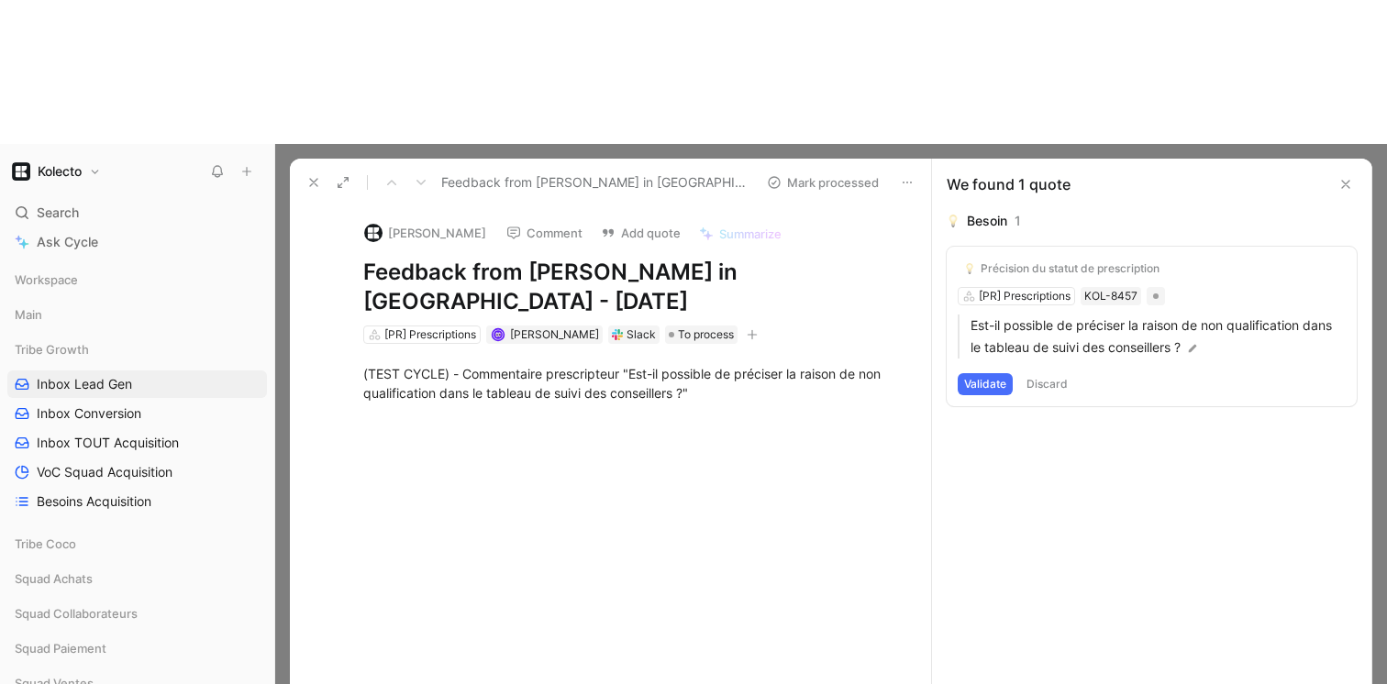
click at [1018, 247] on div "Précision du statut de prescription [PR] Prescriptions KOL-8457 Est-il possible…" at bounding box center [1151, 327] width 410 height 160
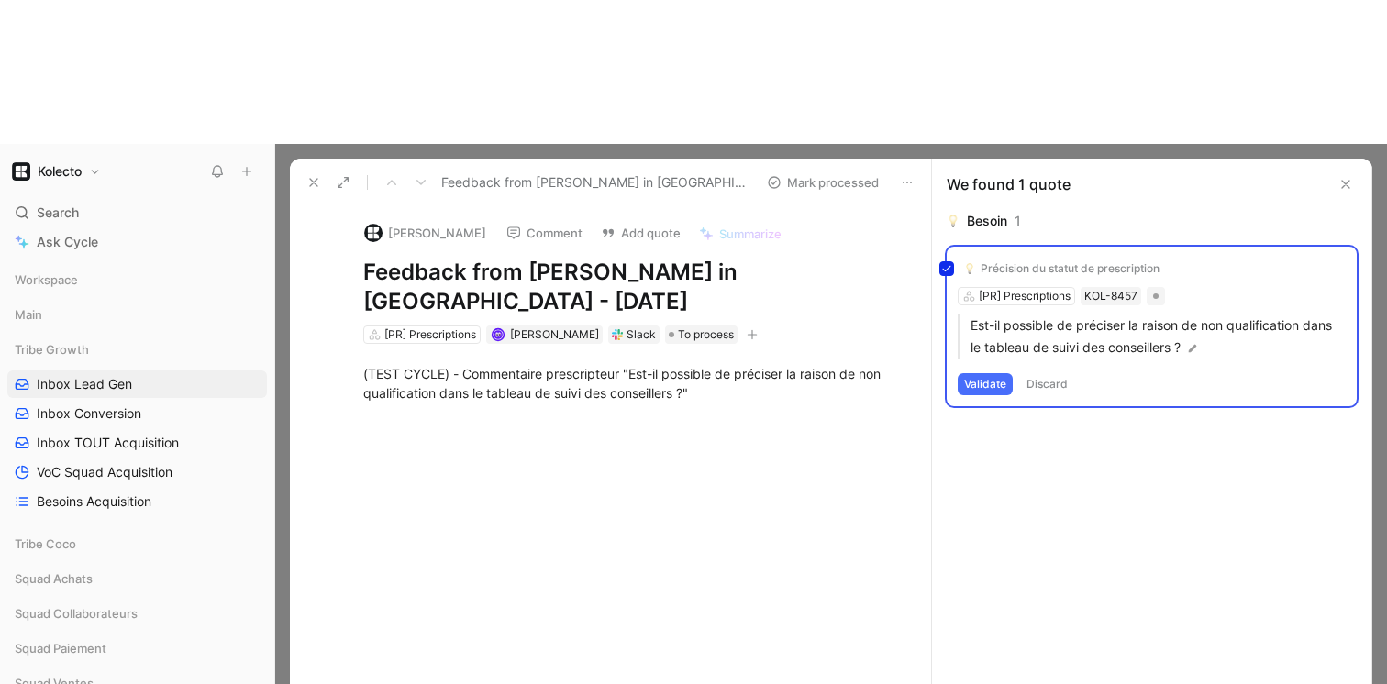
click at [1016, 247] on div "Précision du statut de prescription [PR] Prescriptions KOL-8457 Est-il possible…" at bounding box center [1151, 327] width 410 height 160
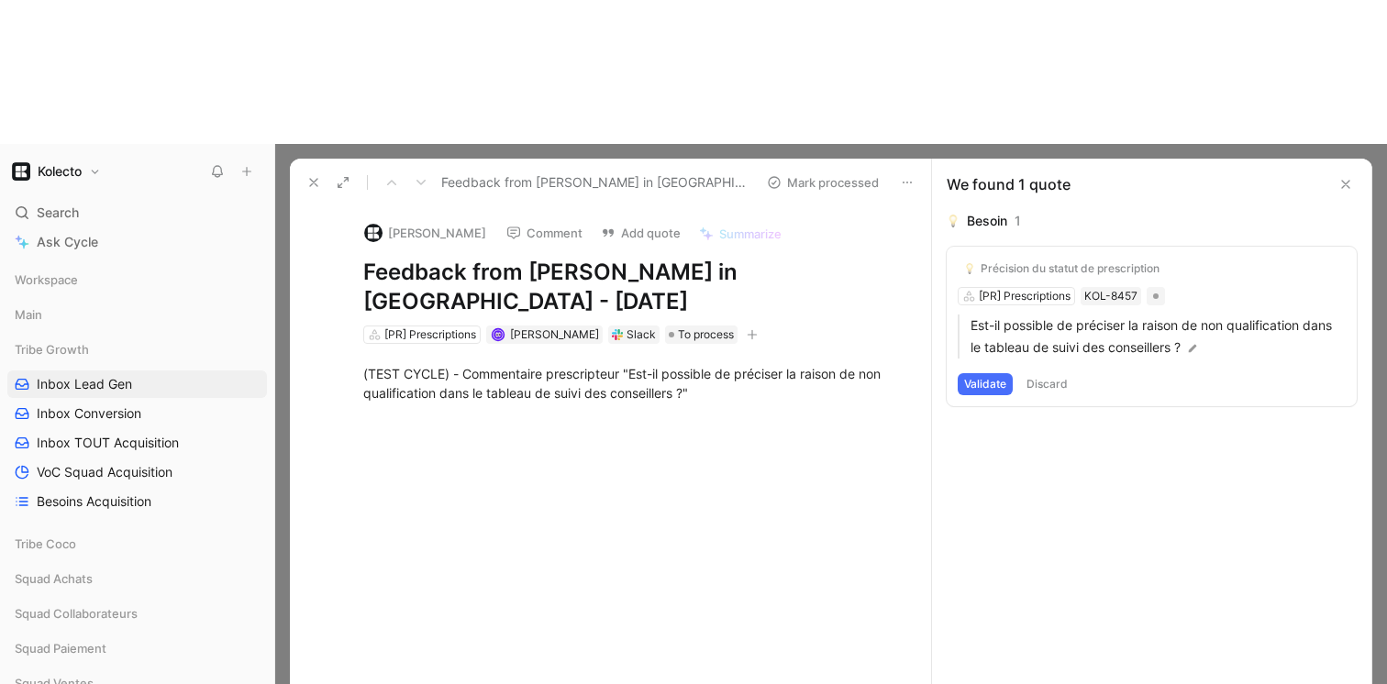
click at [1016, 247] on div "Précision du statut de prescription [PR] Prescriptions KOL-8457 Est-il possible…" at bounding box center [1151, 327] width 410 height 160
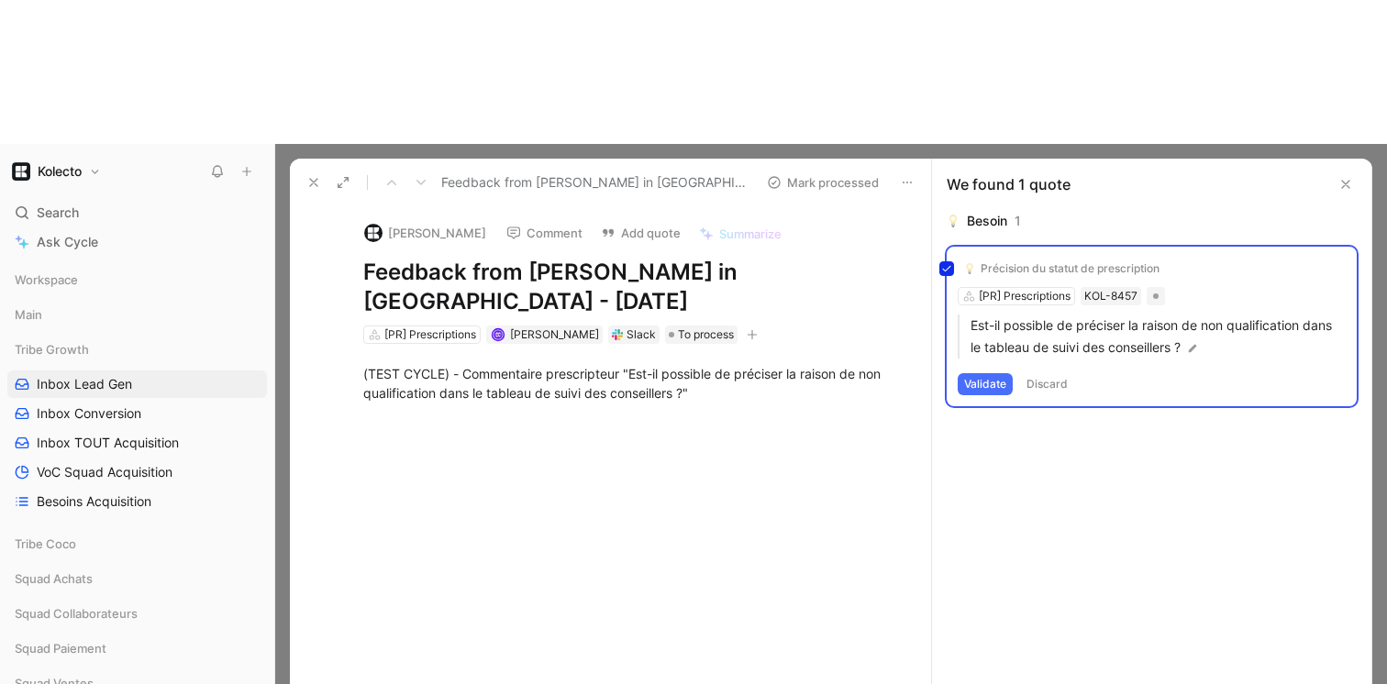
click at [1009, 247] on div "Précision du statut de prescription [PR] Prescriptions KOL-8457 Est-il possible…" at bounding box center [1151, 327] width 410 height 160
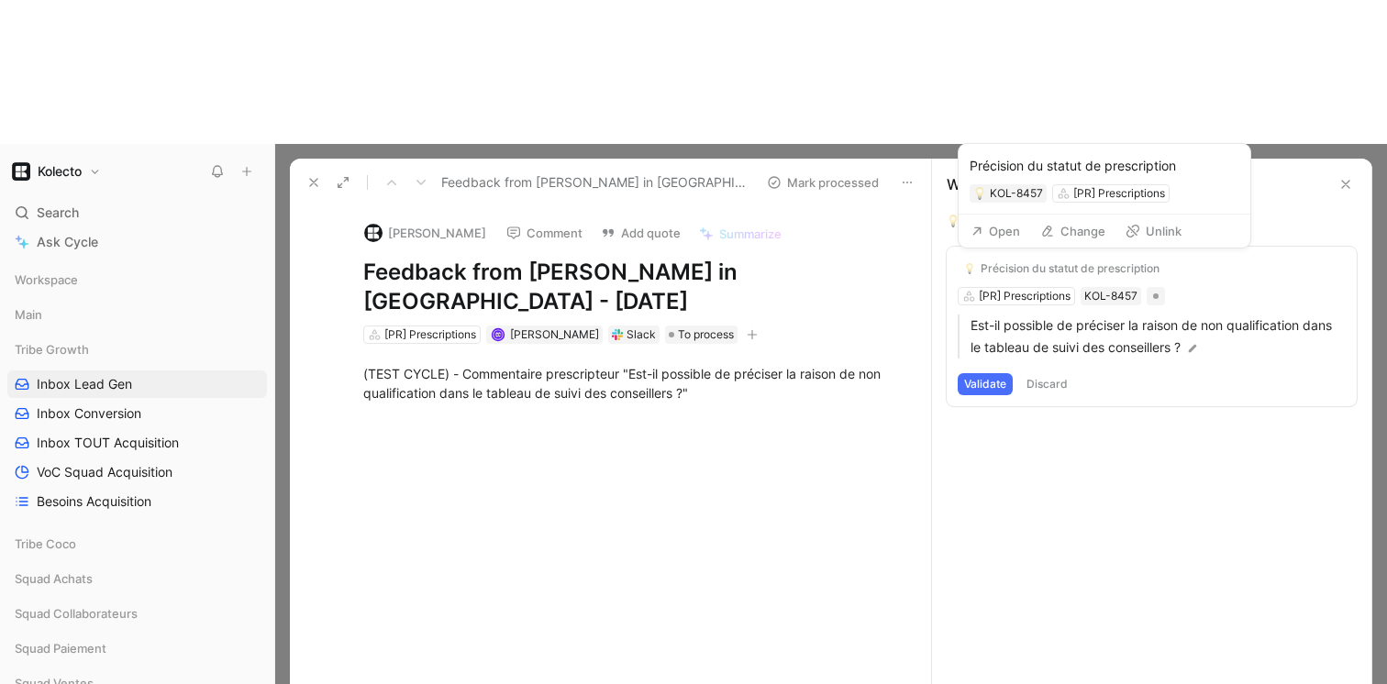
click at [1002, 261] on div "Précision du statut de prescription" at bounding box center [1069, 268] width 179 height 15
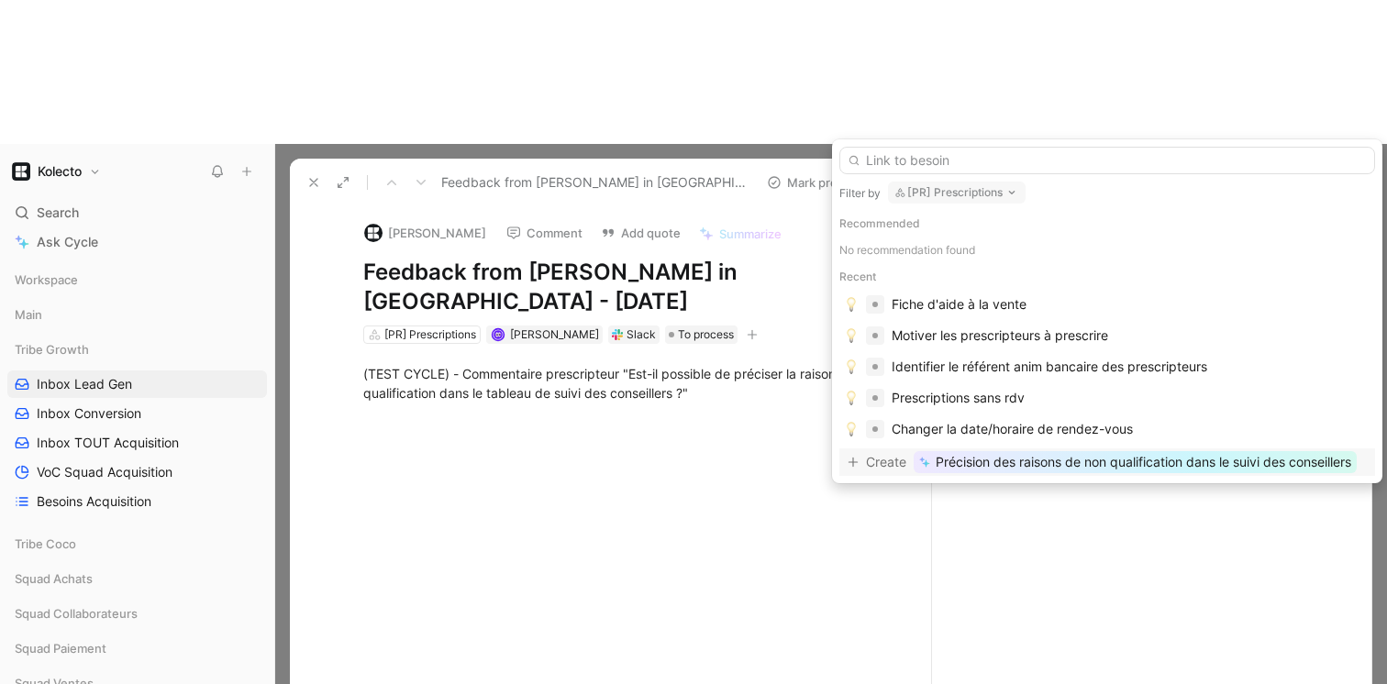
click at [980, 198] on button "[PR] Prescriptions" at bounding box center [957, 193] width 138 height 22
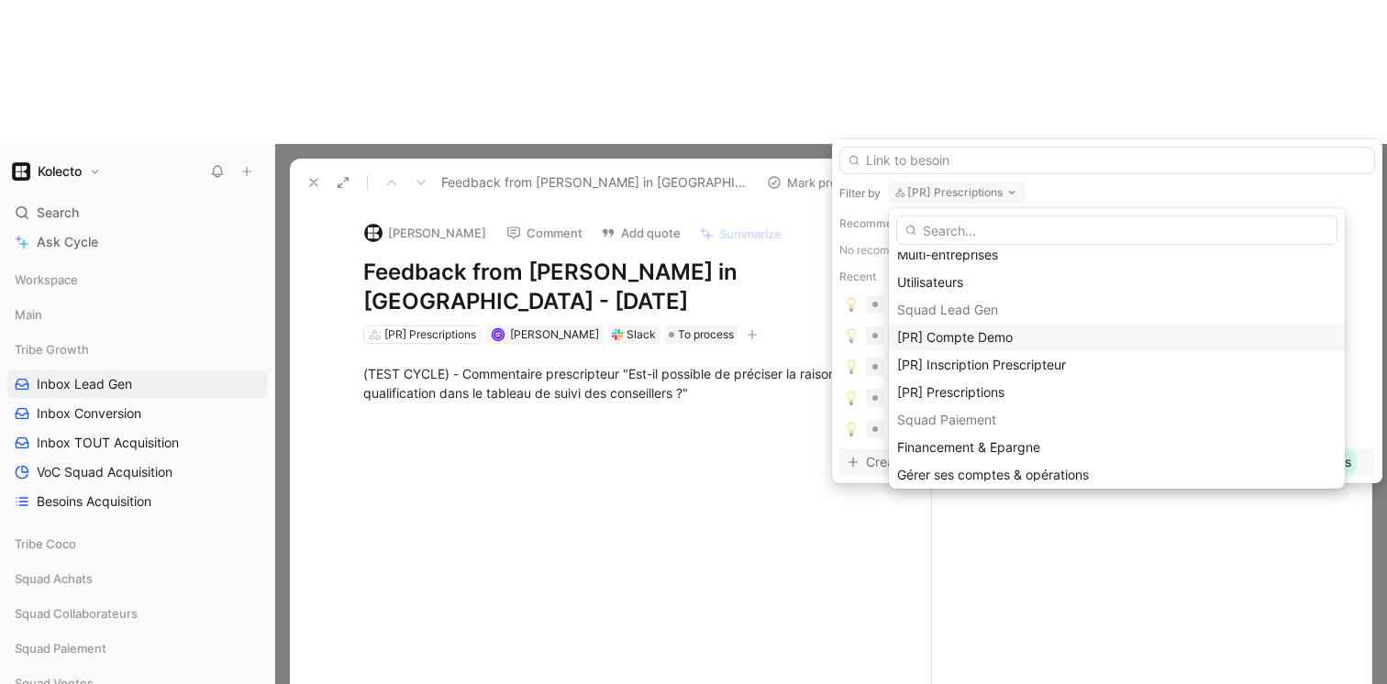
scroll to position [828, 0]
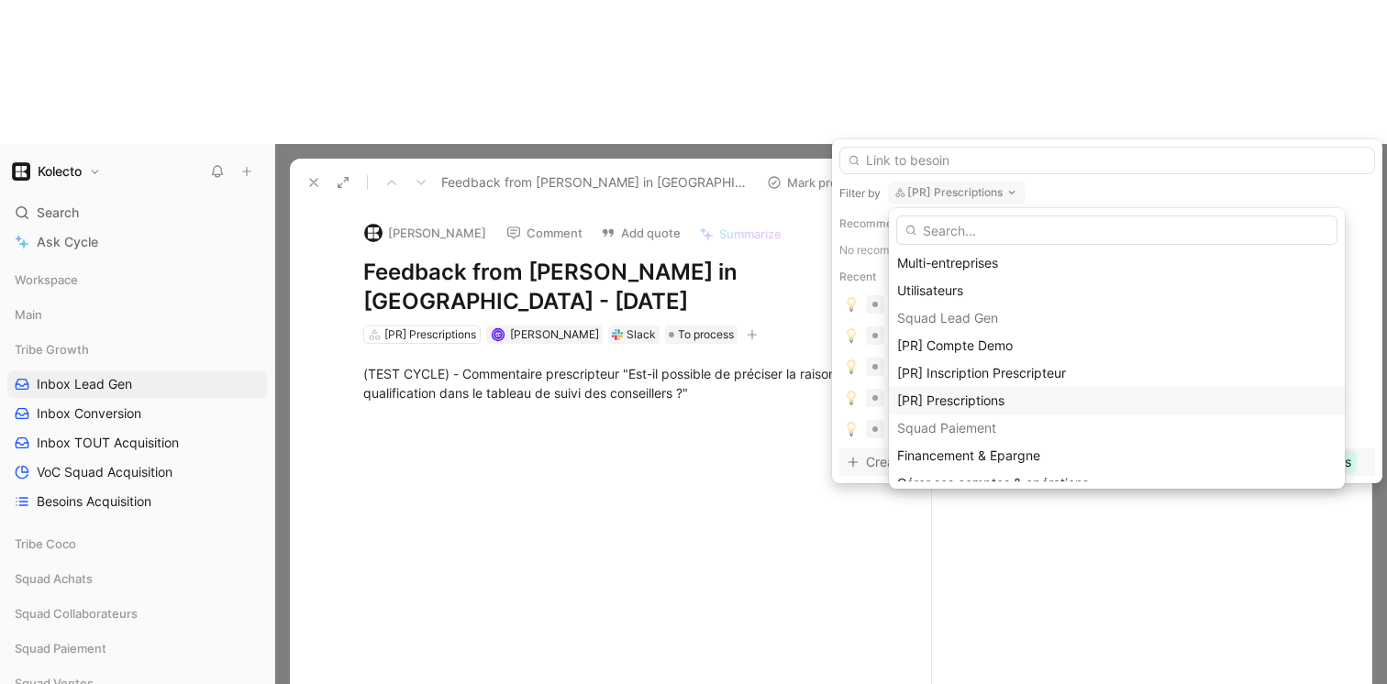
click at [957, 402] on span "[PR] Prescriptions" at bounding box center [950, 401] width 107 height 16
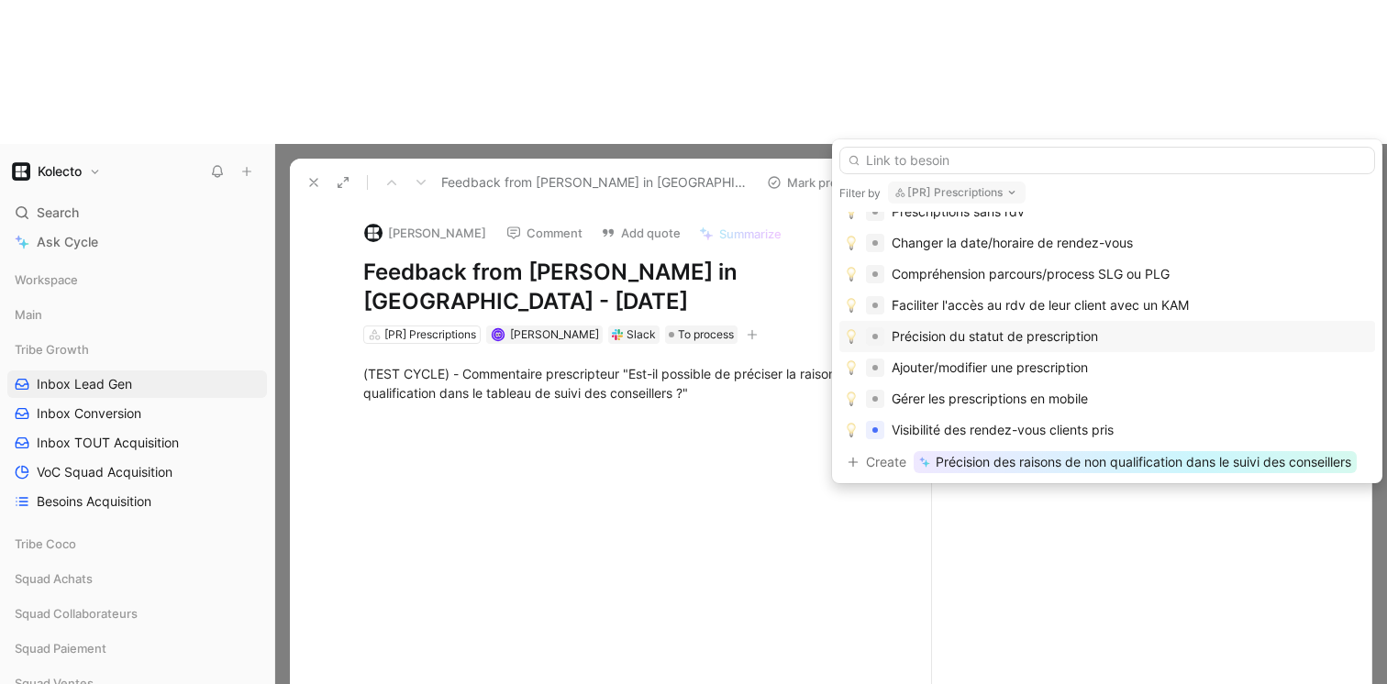
scroll to position [222, 0]
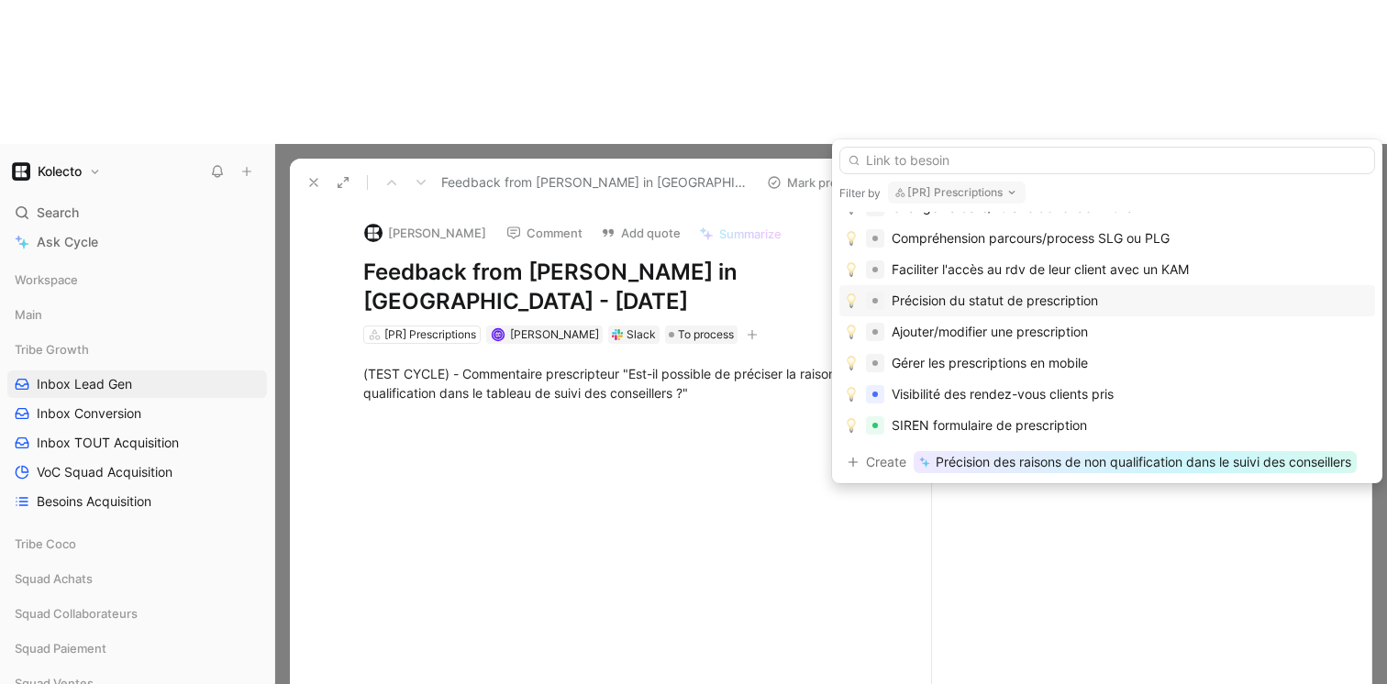
click at [927, 303] on div "Précision du statut de prescription" at bounding box center [994, 301] width 206 height 22
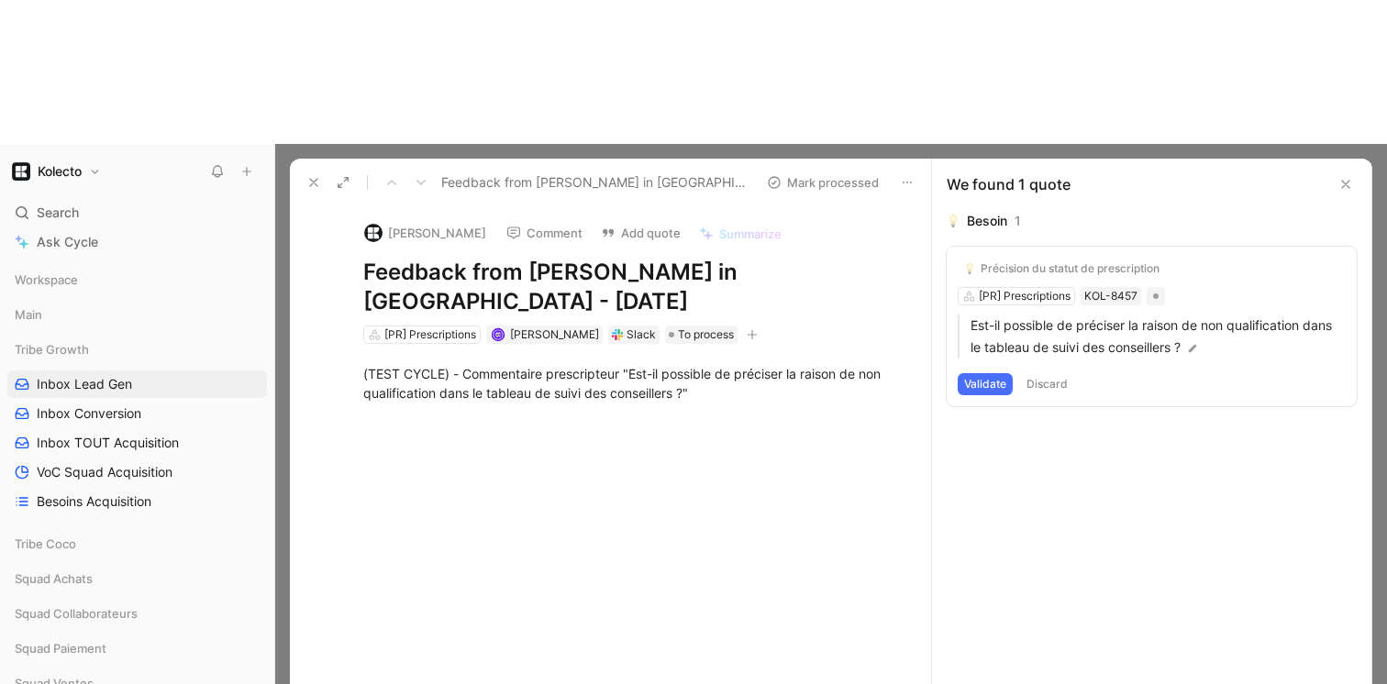
click at [979, 373] on button "Validate" at bounding box center [984, 384] width 55 height 22
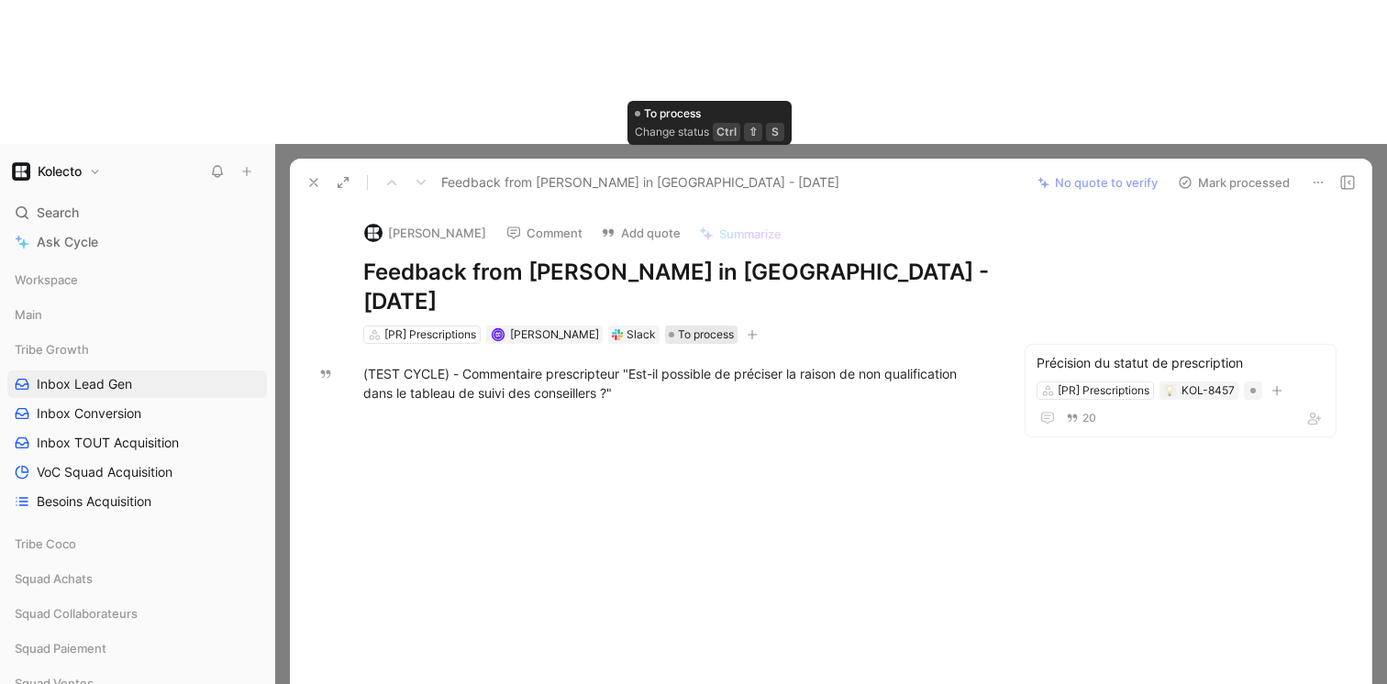
click at [698, 326] on span "To process" at bounding box center [706, 335] width 56 height 18
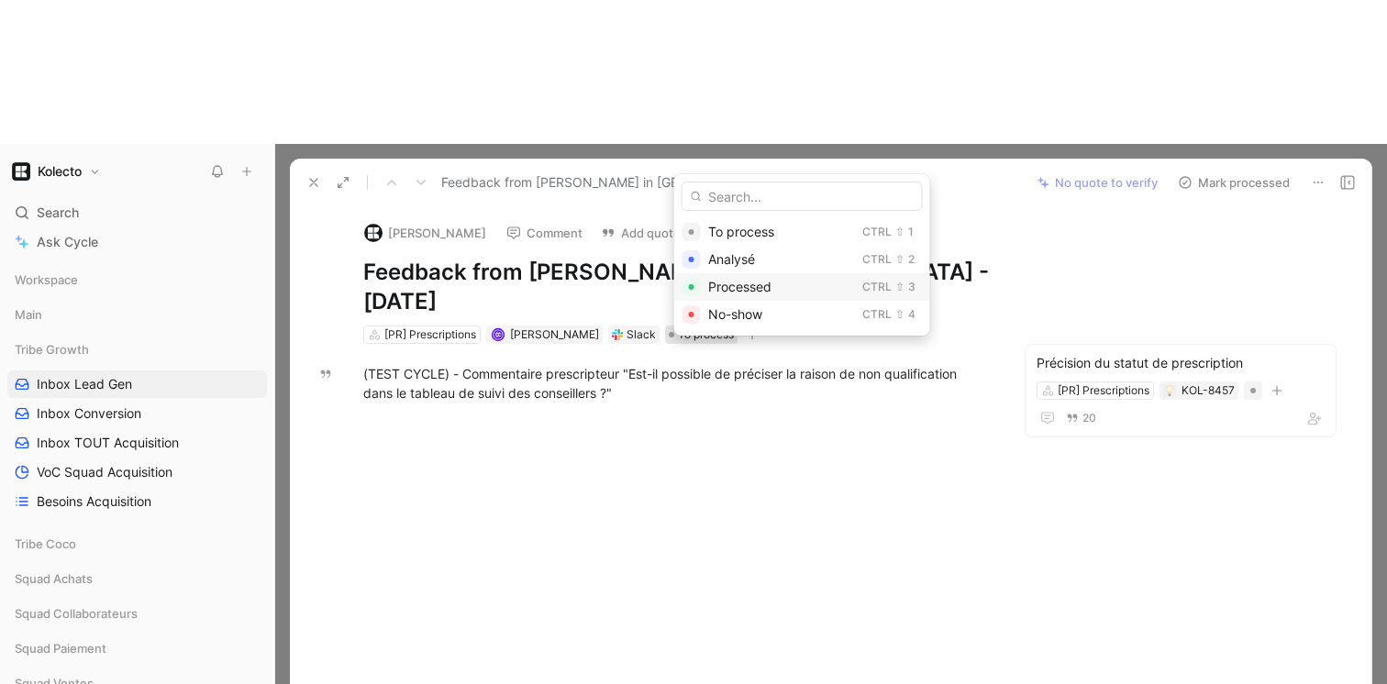
click at [719, 285] on span "Processed" at bounding box center [739, 287] width 63 height 16
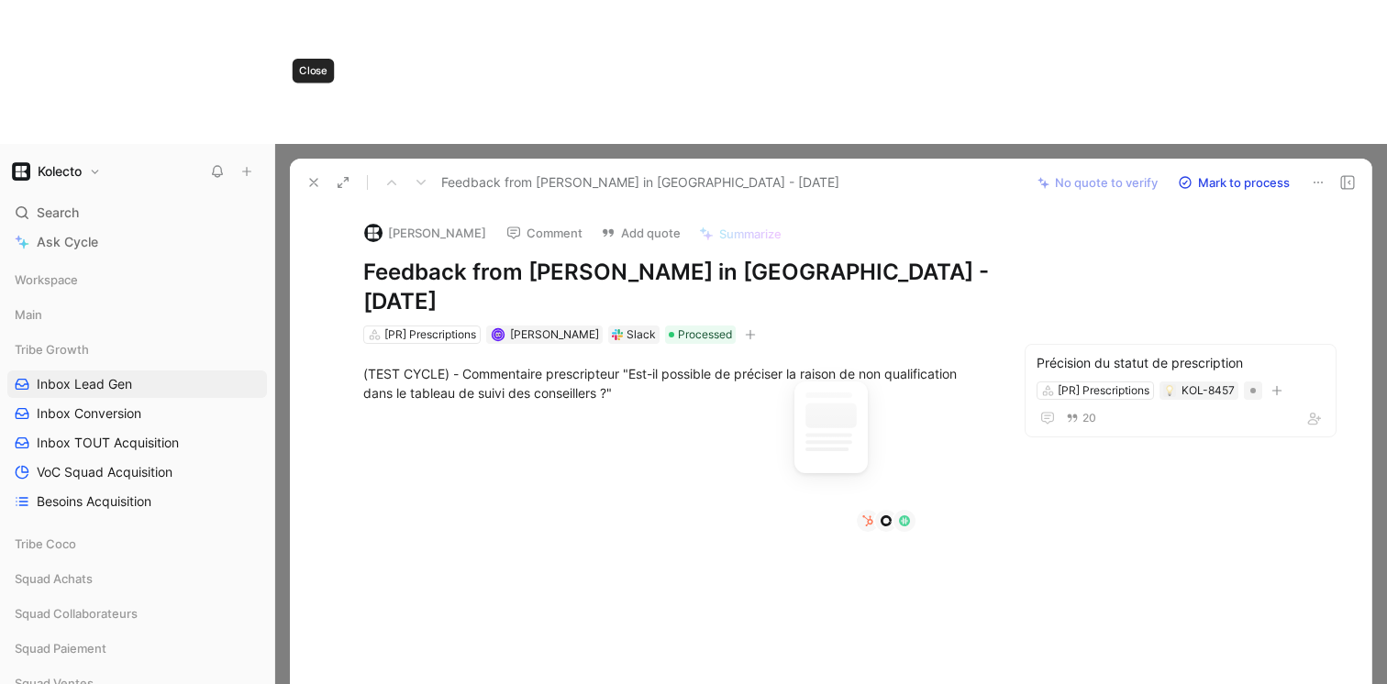
click at [310, 179] on use at bounding box center [313, 182] width 7 height 7
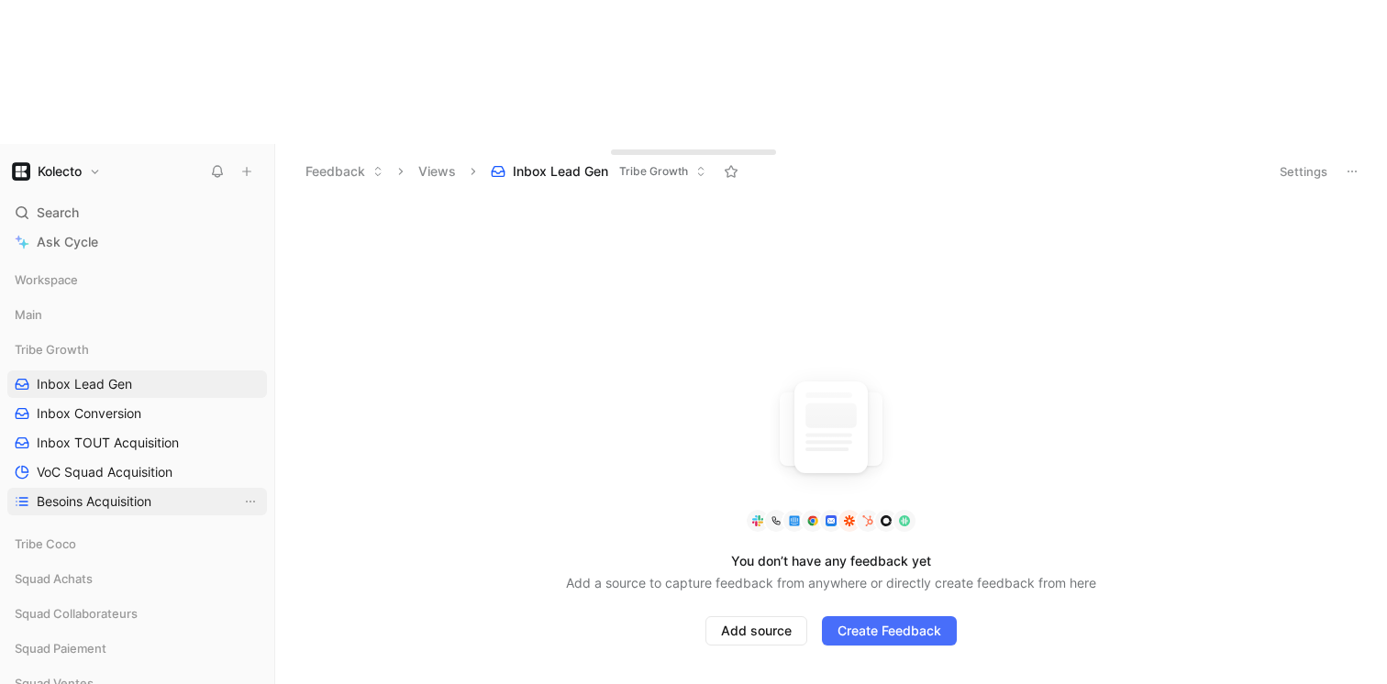
click at [86, 493] on span "Besoins Acquisition" at bounding box center [94, 502] width 115 height 18
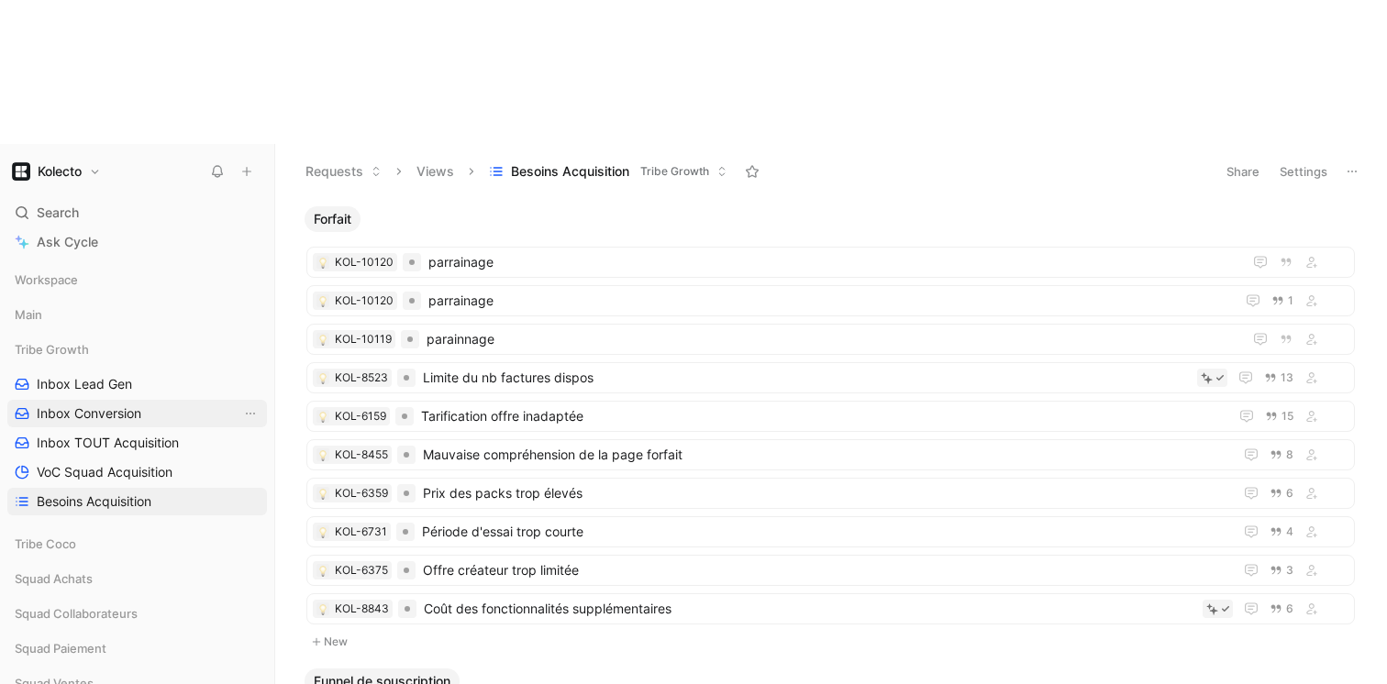
click at [120, 404] on span "Inbox Conversion" at bounding box center [89, 413] width 105 height 18
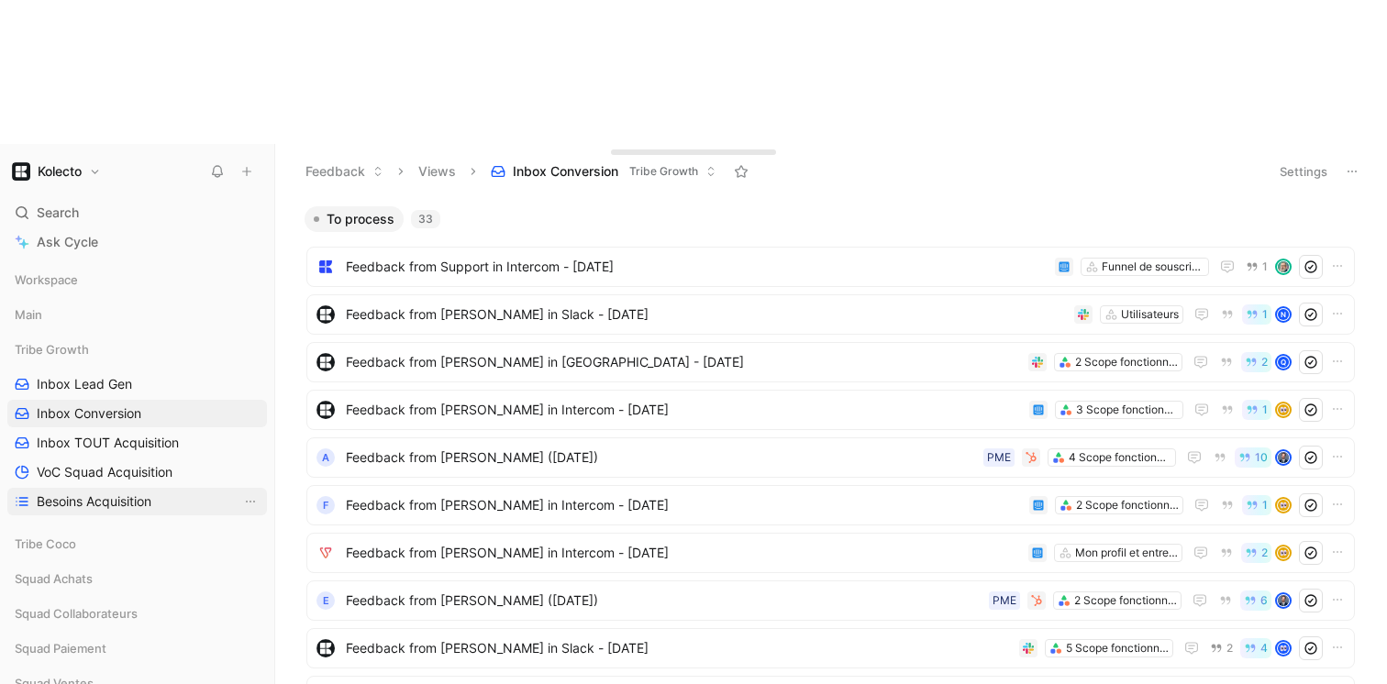
click at [83, 493] on span "Besoins Acquisition" at bounding box center [94, 502] width 115 height 18
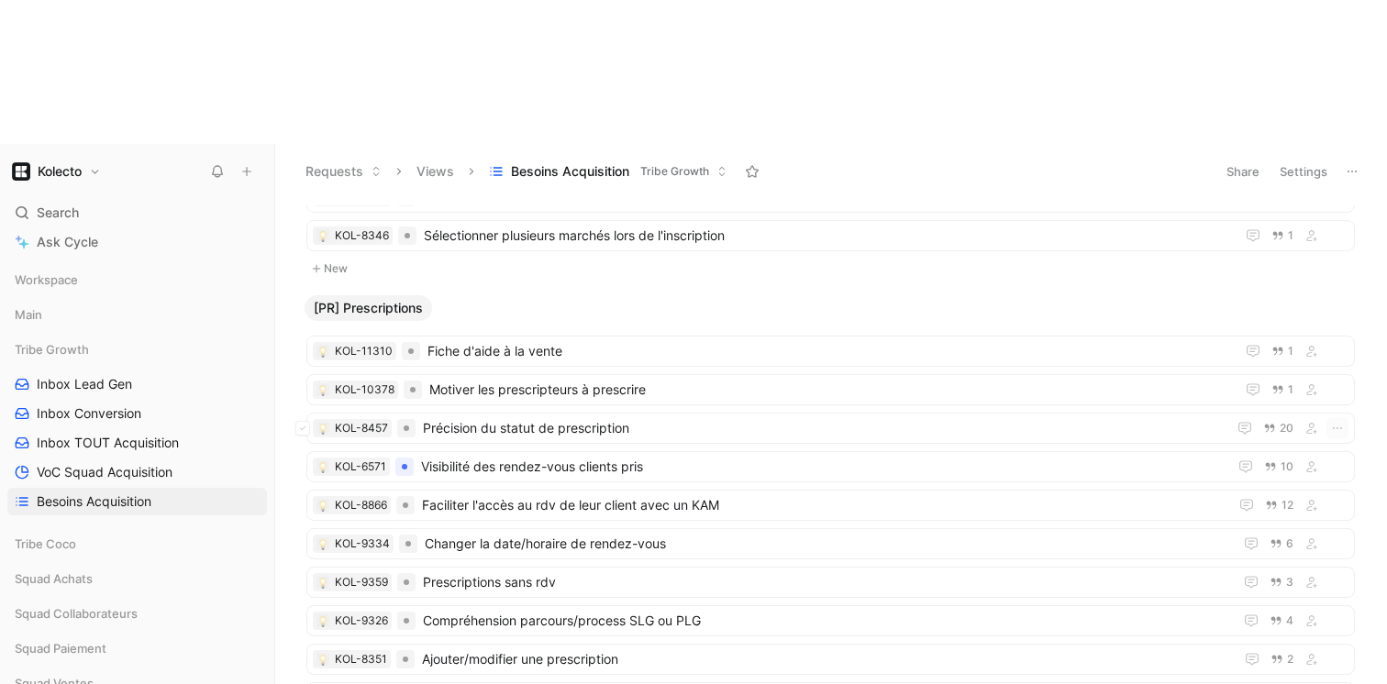
scroll to position [1814, 0]
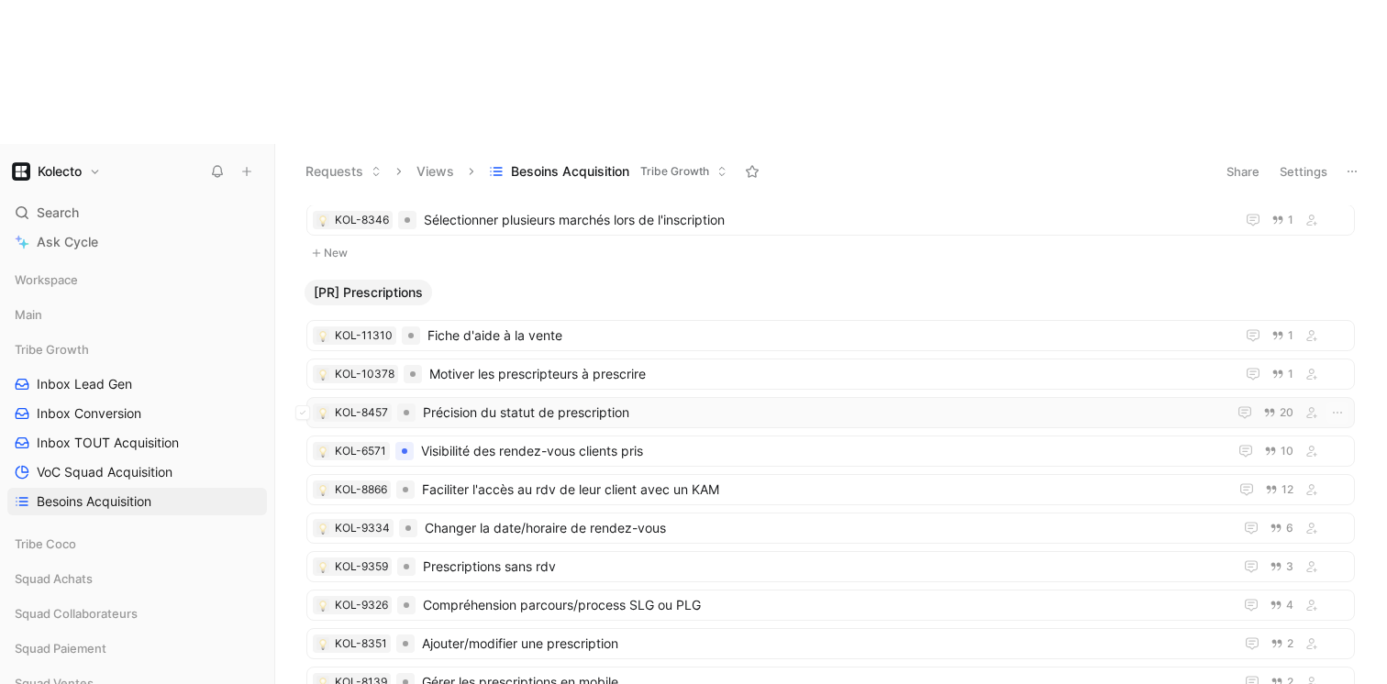
click at [470, 402] on span "Précision du statut de prescription" at bounding box center [821, 413] width 796 height 22
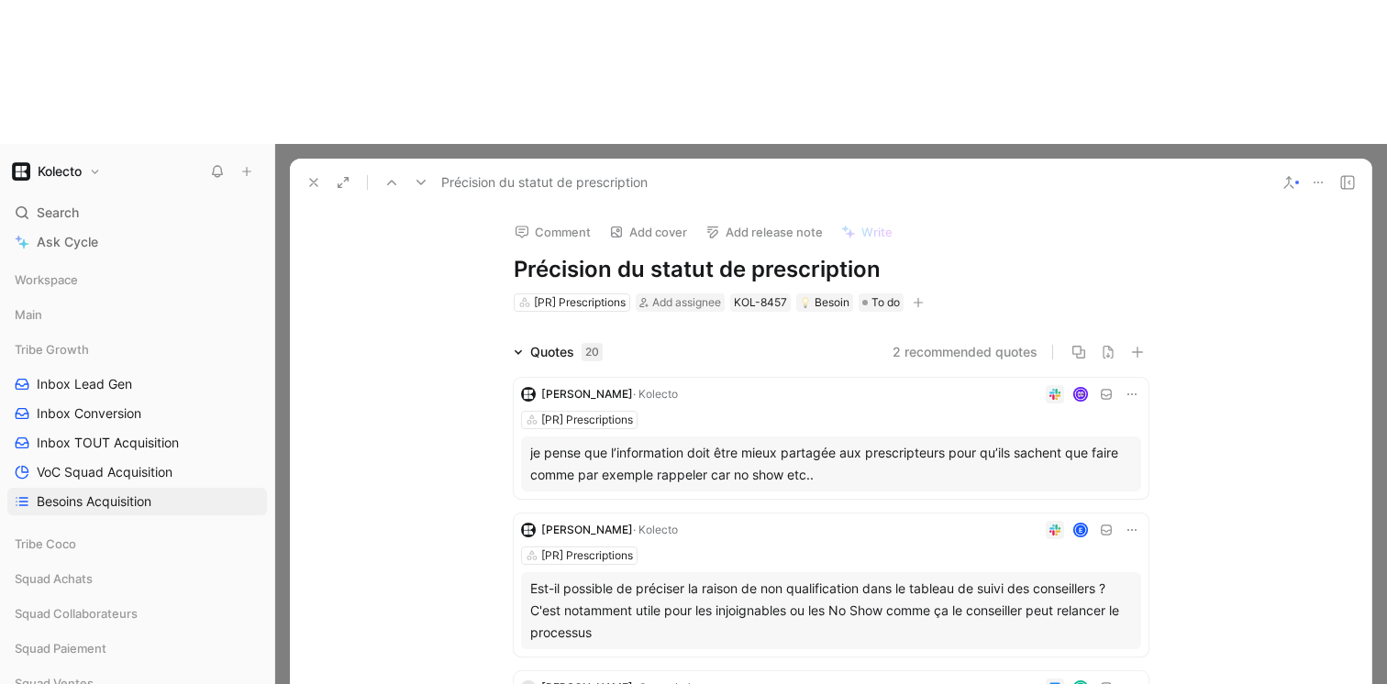
click at [546, 341] on div "Quotes 20" at bounding box center [566, 352] width 72 height 22
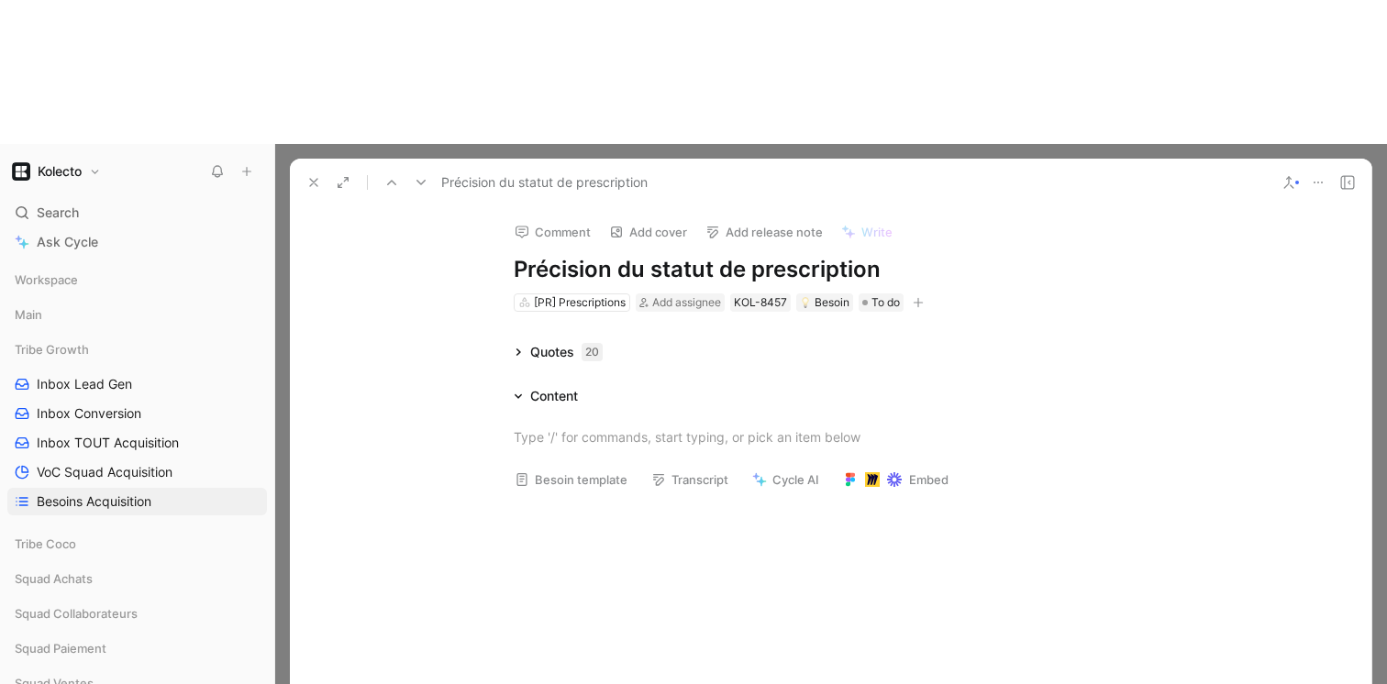
click at [545, 341] on div "Quotes 20" at bounding box center [566, 352] width 72 height 22
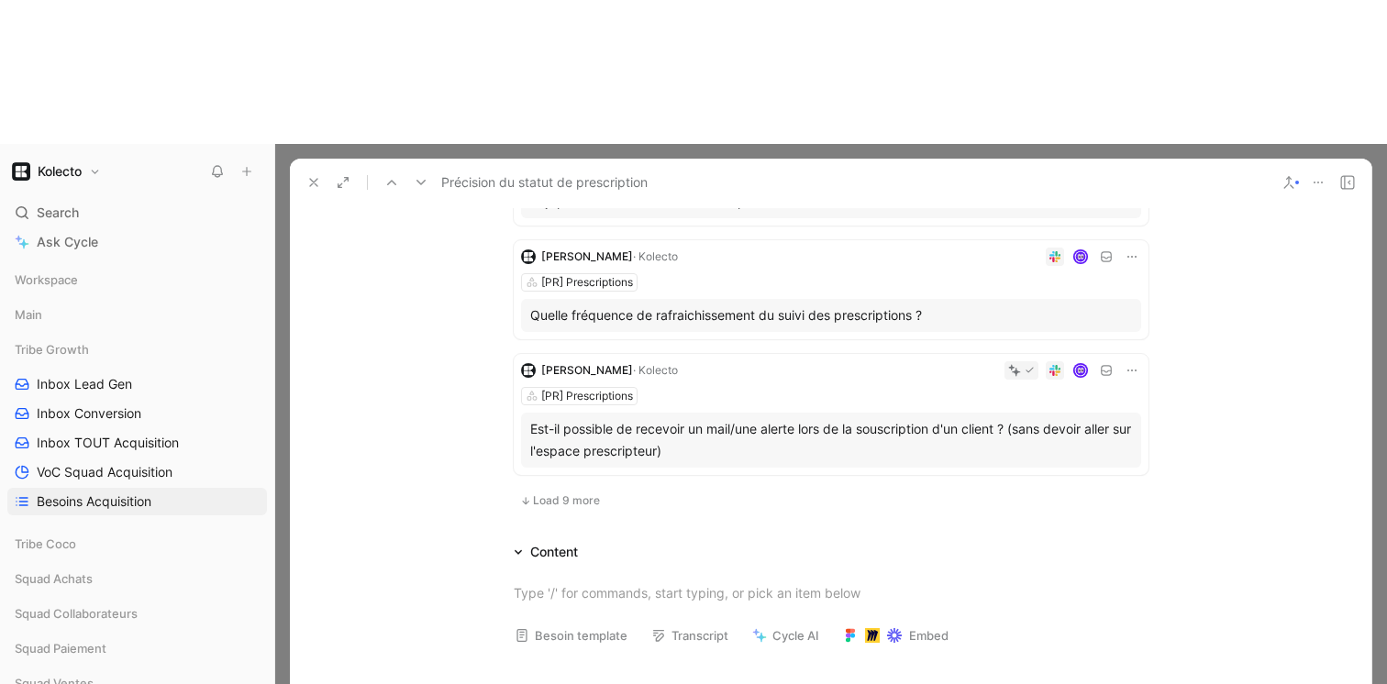
scroll to position [1215, 0]
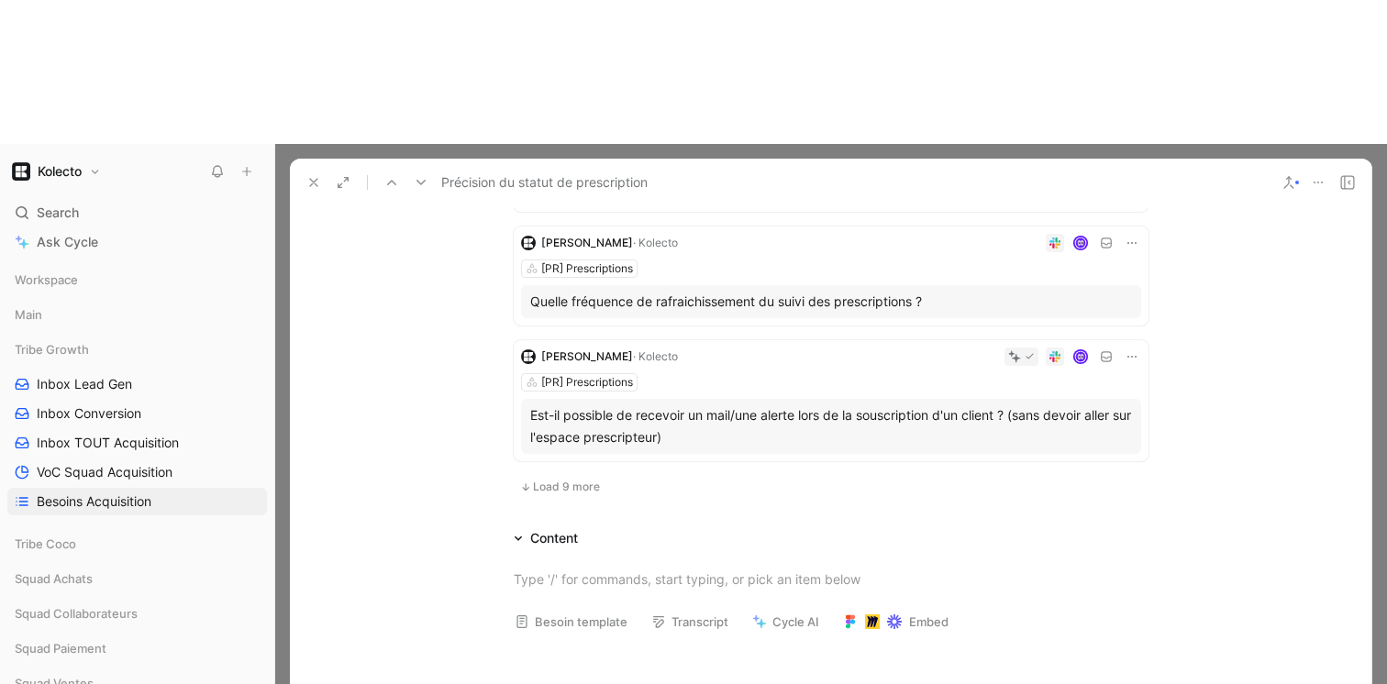
click at [559, 480] on span "Load 9 more" at bounding box center [566, 487] width 67 height 15
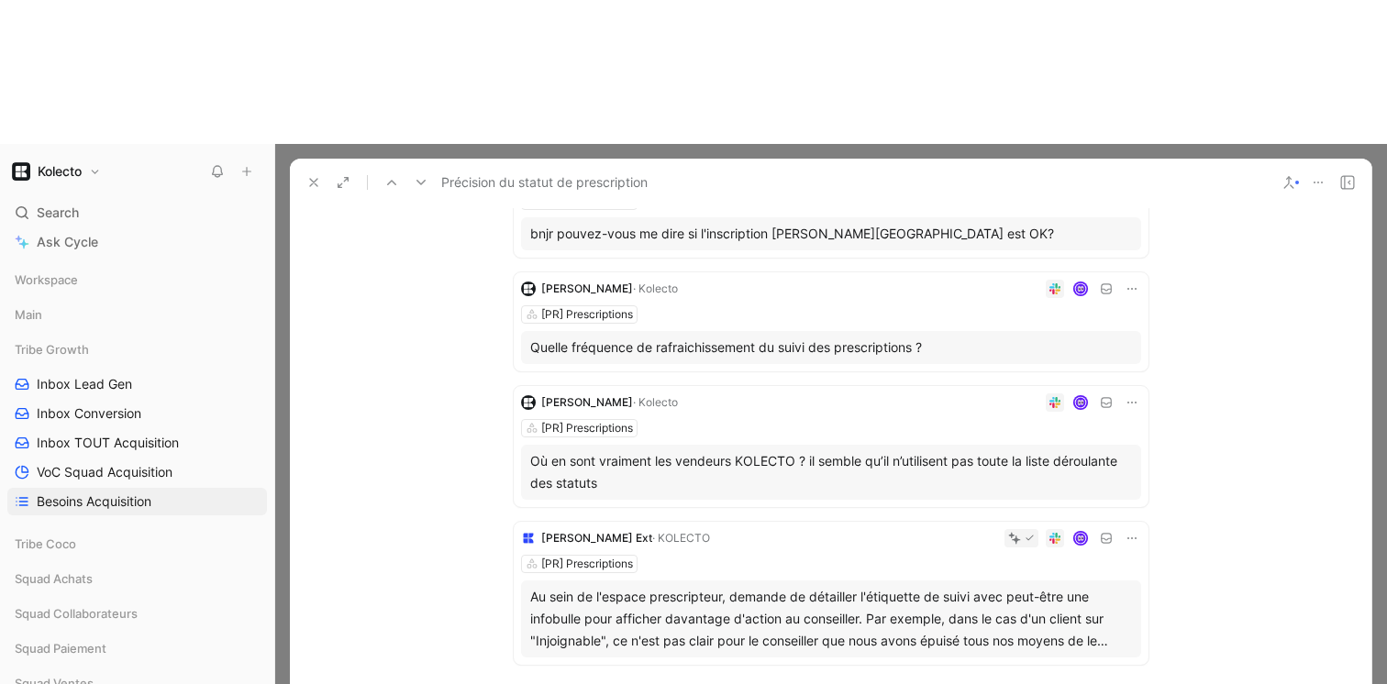
scroll to position [2363, 0]
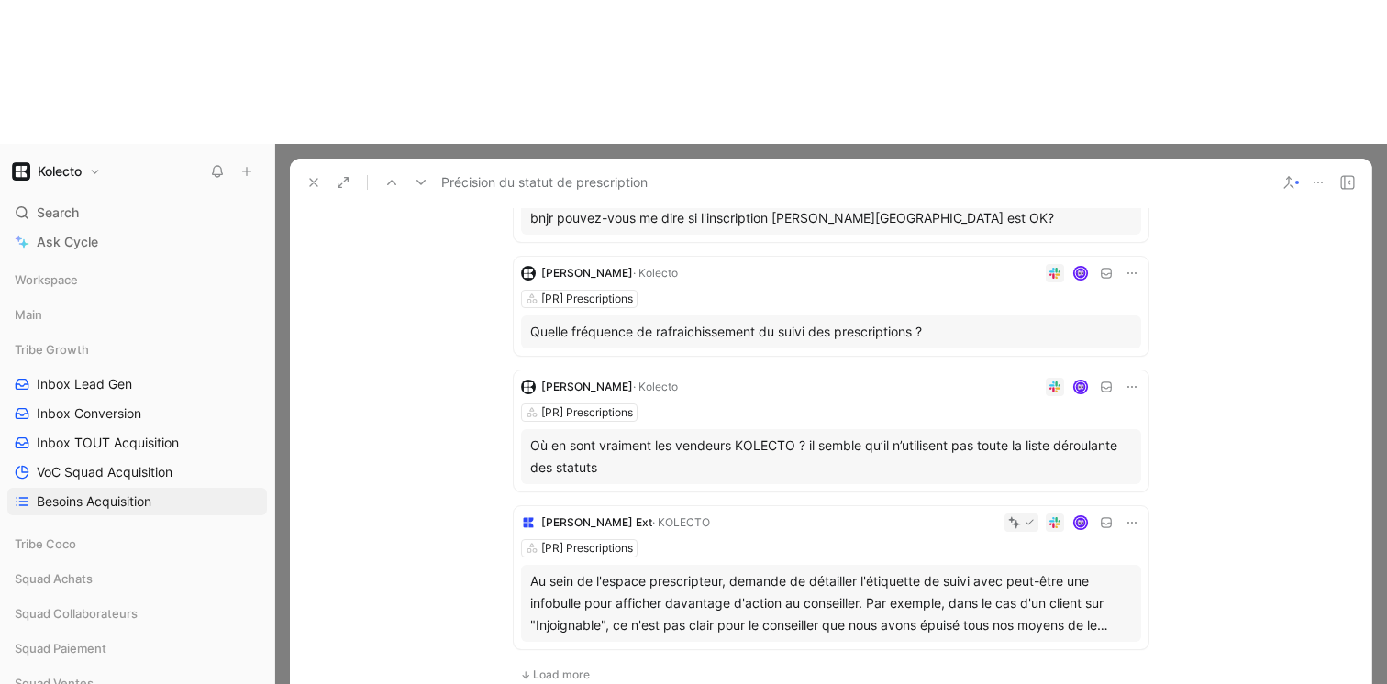
click at [528, 670] on icon at bounding box center [525, 675] width 11 height 11
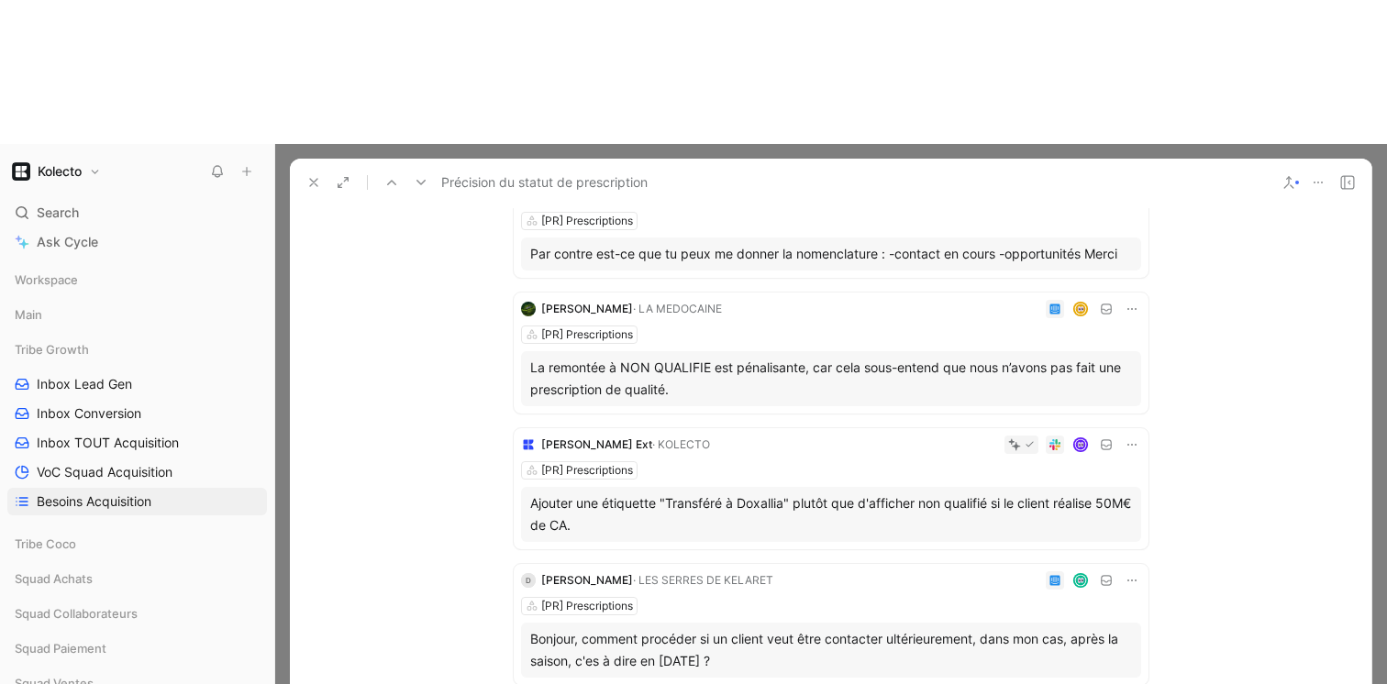
scroll to position [503, 0]
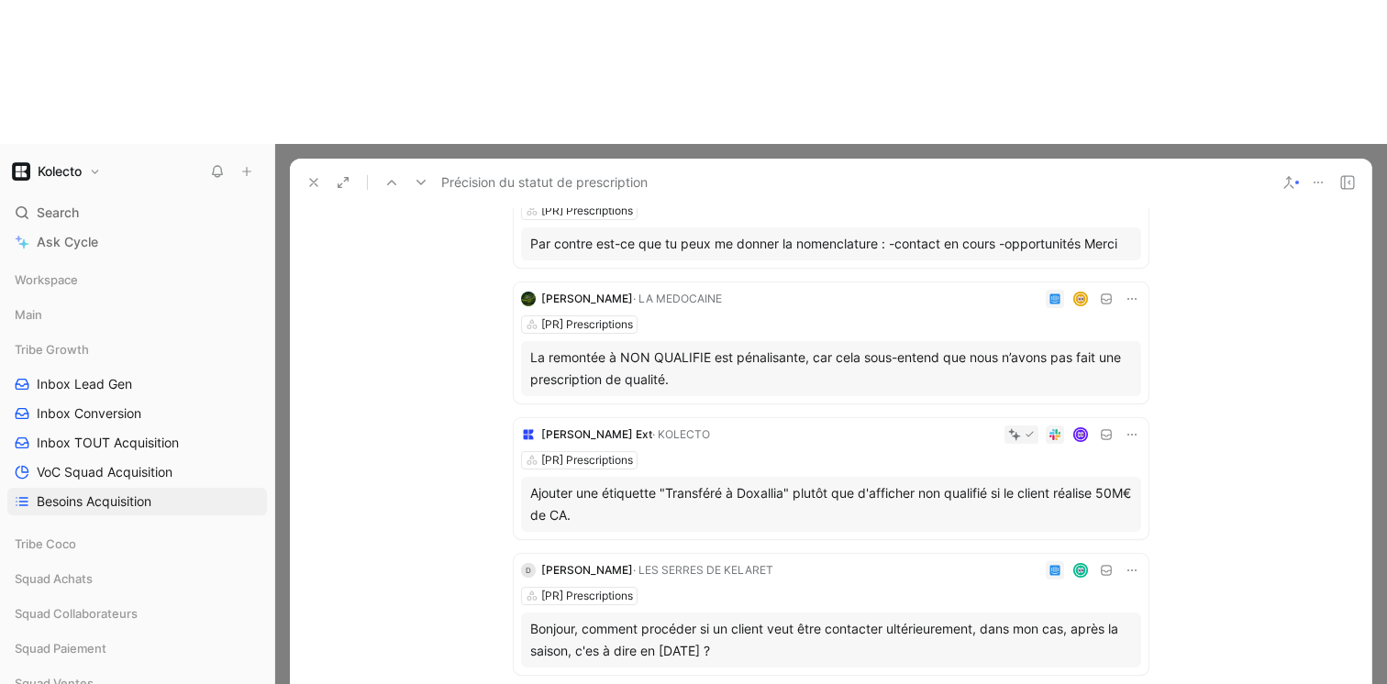
click at [313, 175] on icon at bounding box center [313, 182] width 15 height 15
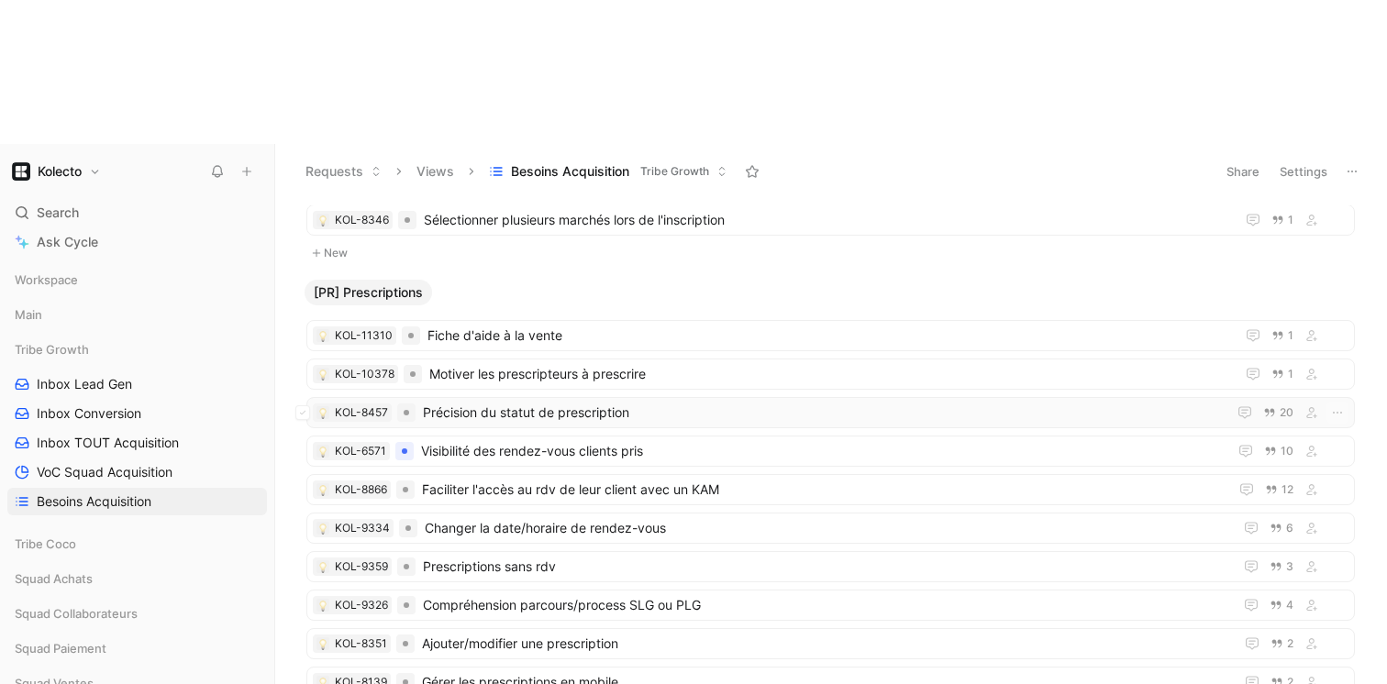
click at [447, 402] on span "Précision du statut de prescription" at bounding box center [821, 413] width 796 height 22
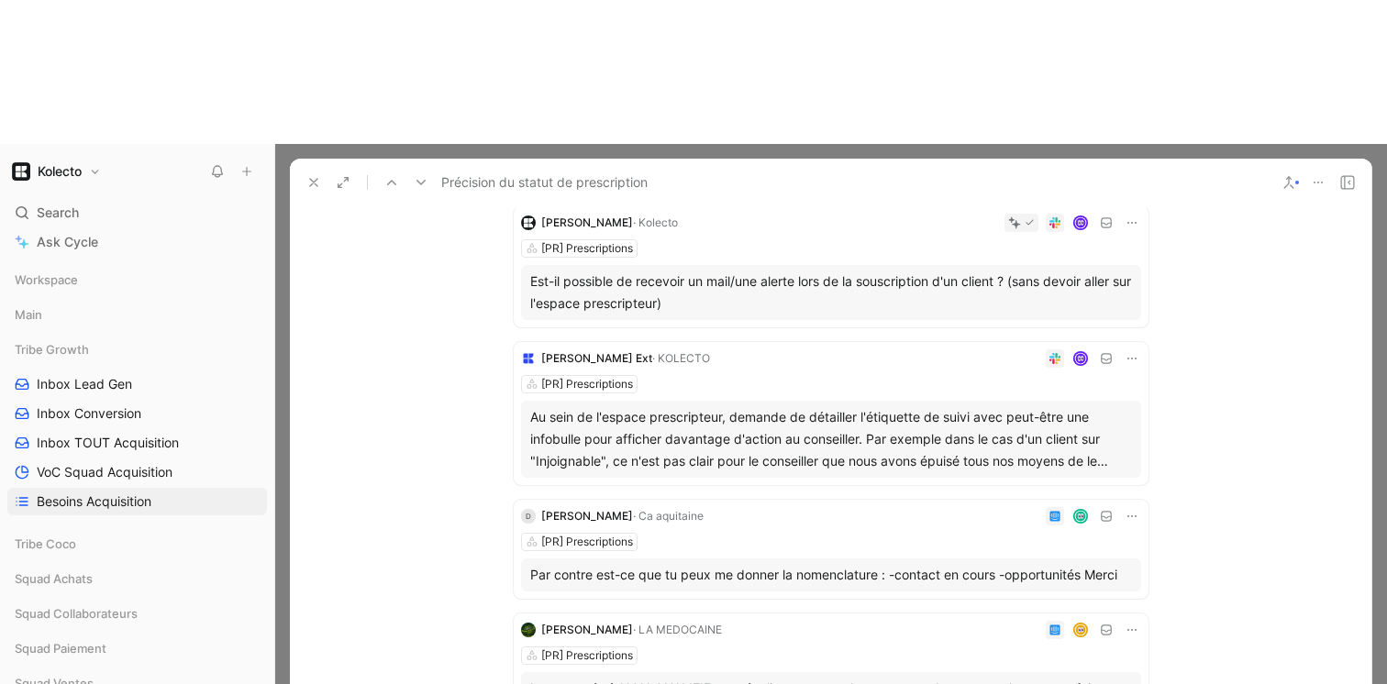
scroll to position [1377, 0]
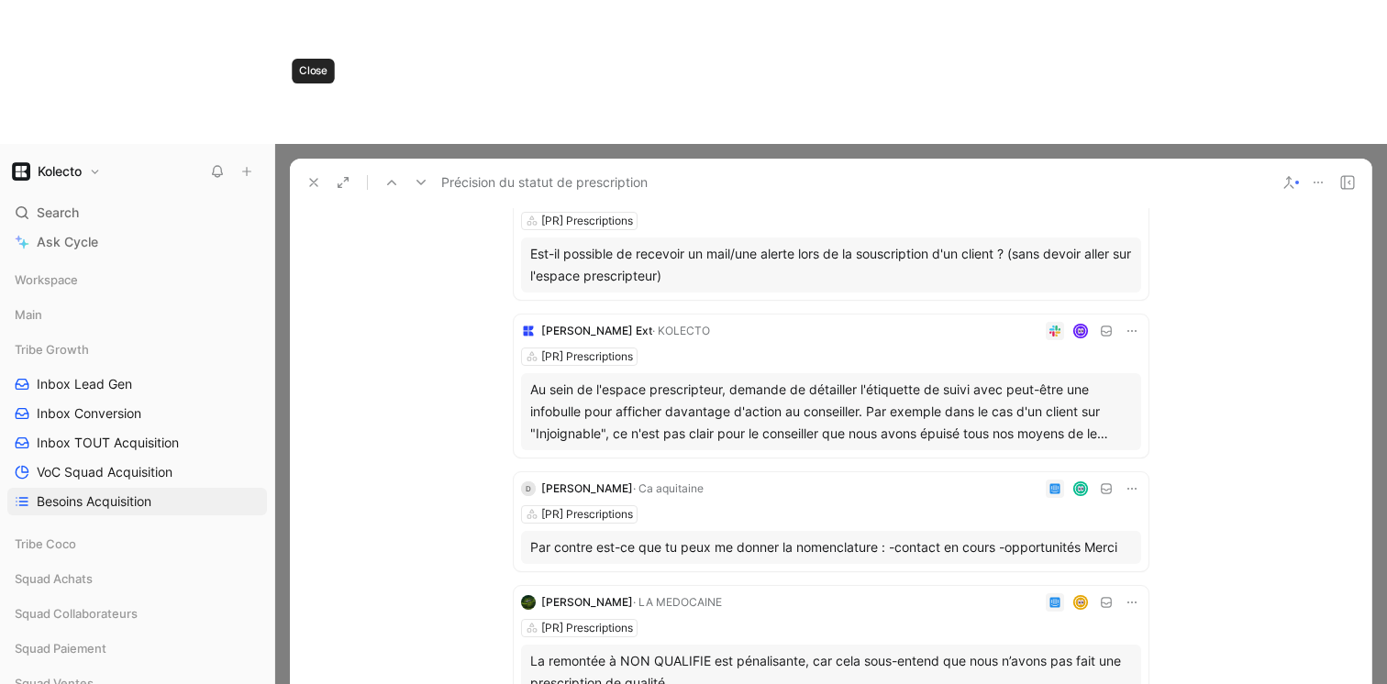
click at [306, 170] on button at bounding box center [314, 183] width 26 height 26
